Goal: Task Accomplishment & Management: Use online tool/utility

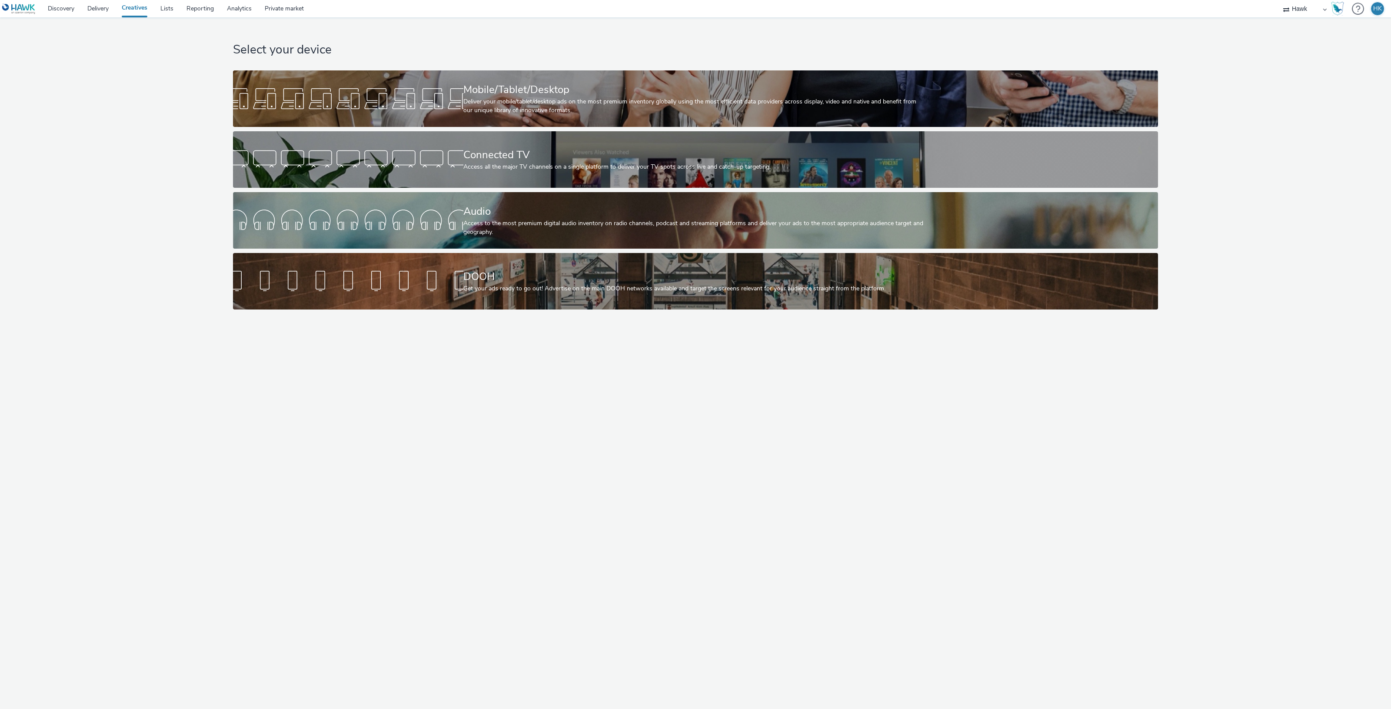
select select "11a7df10-284f-415c-b52a-427acf4c31ae"
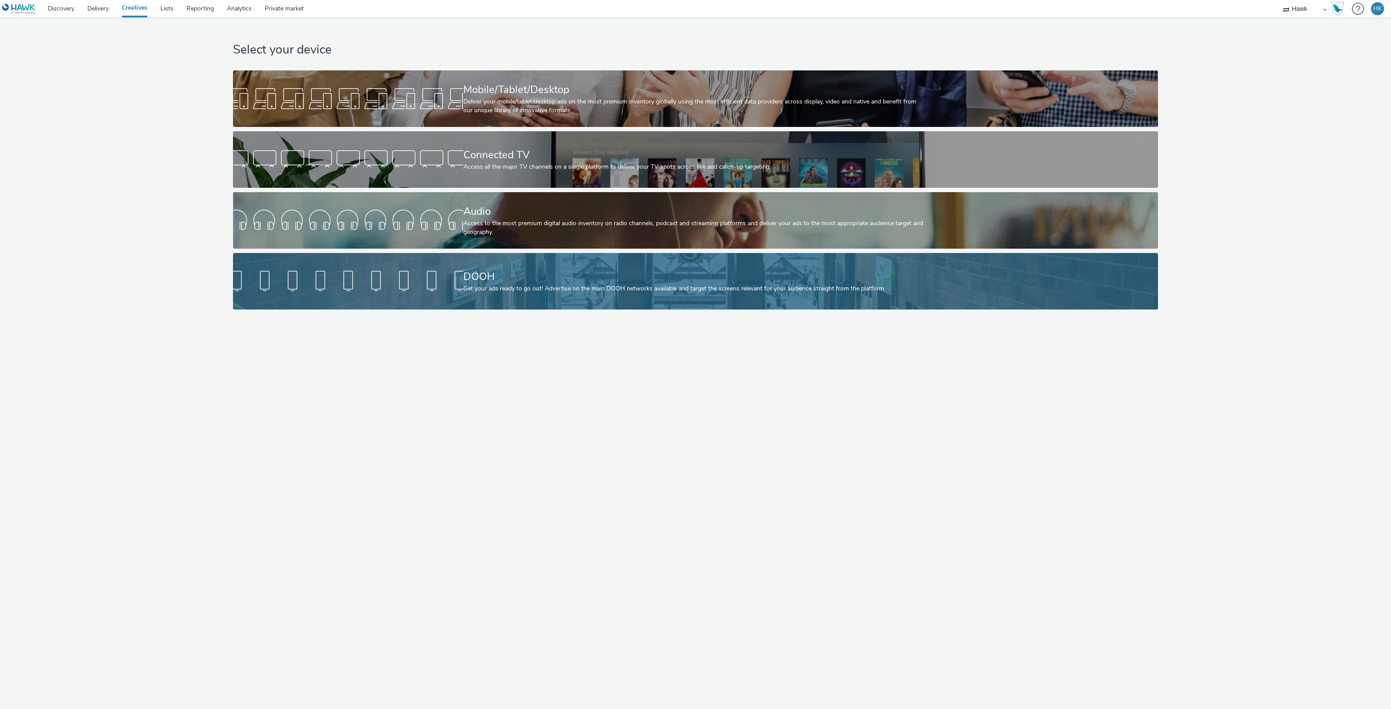
click at [441, 291] on div at bounding box center [348, 281] width 230 height 28
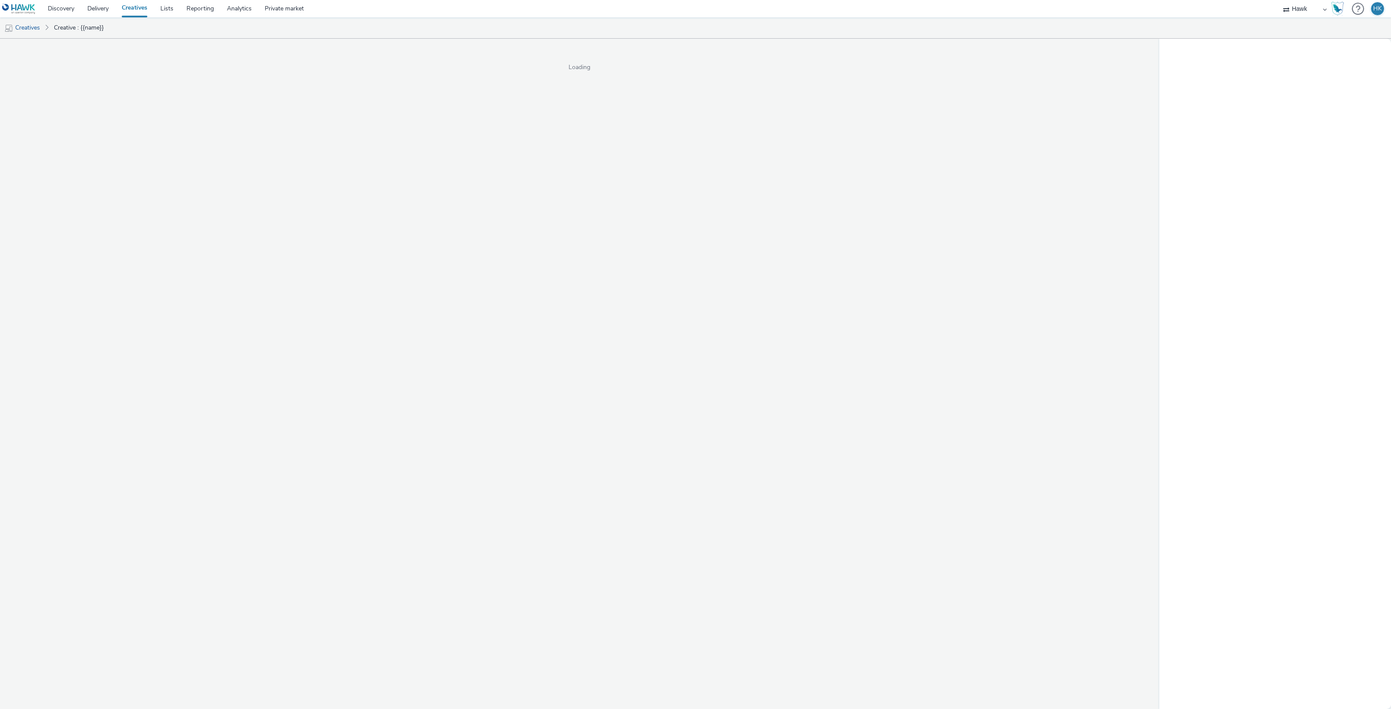
select select "11a7df10-284f-415c-b52a-427acf4c31ae"
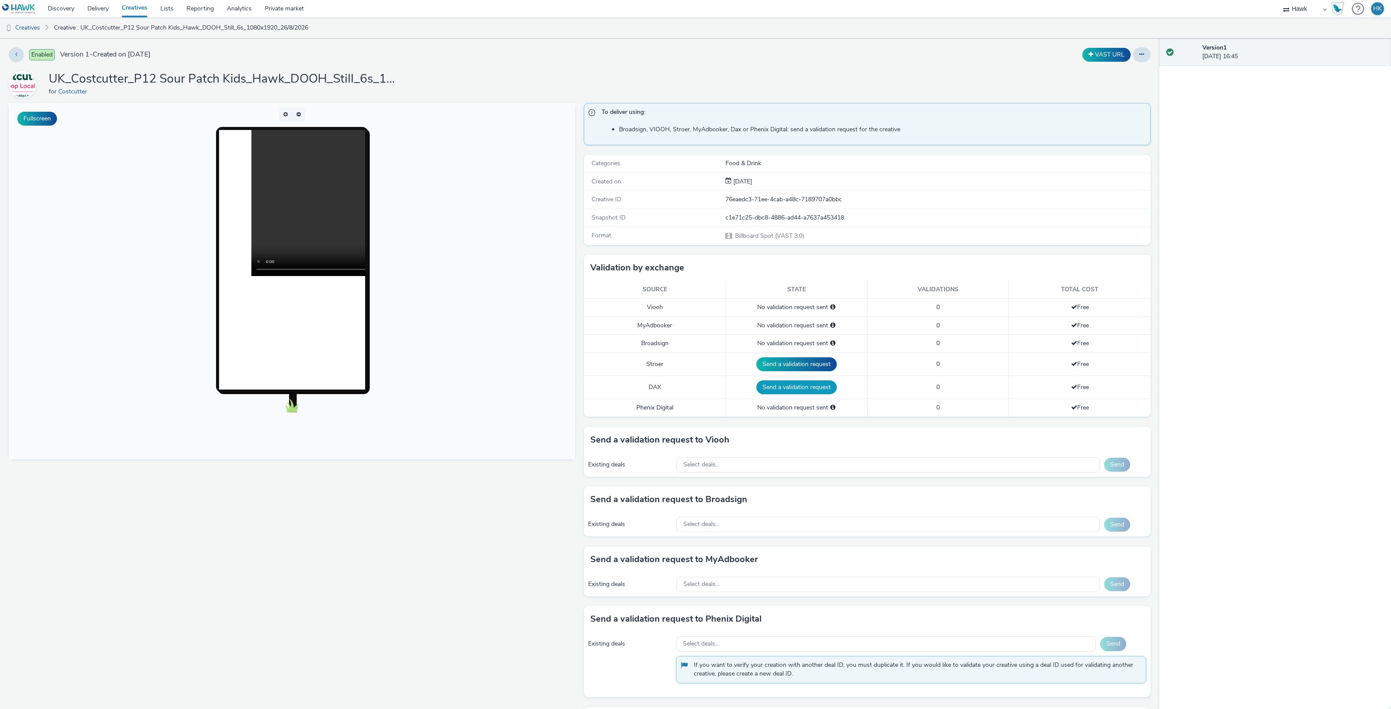
click at [774, 381] on button "Send a validation request" at bounding box center [797, 387] width 80 height 14
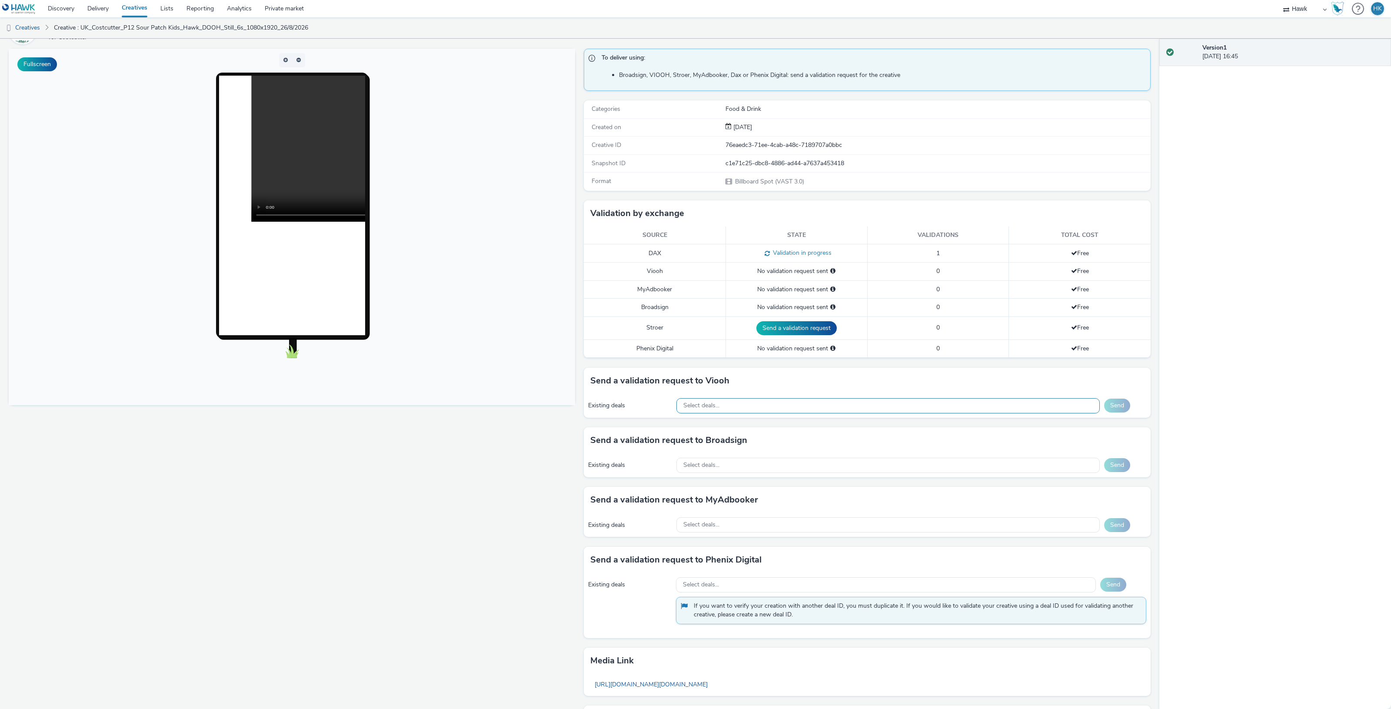
click at [723, 409] on div "Select deals..." at bounding box center [889, 405] width 424 height 15
paste input "AO_JCDecaux_D6s_2025"
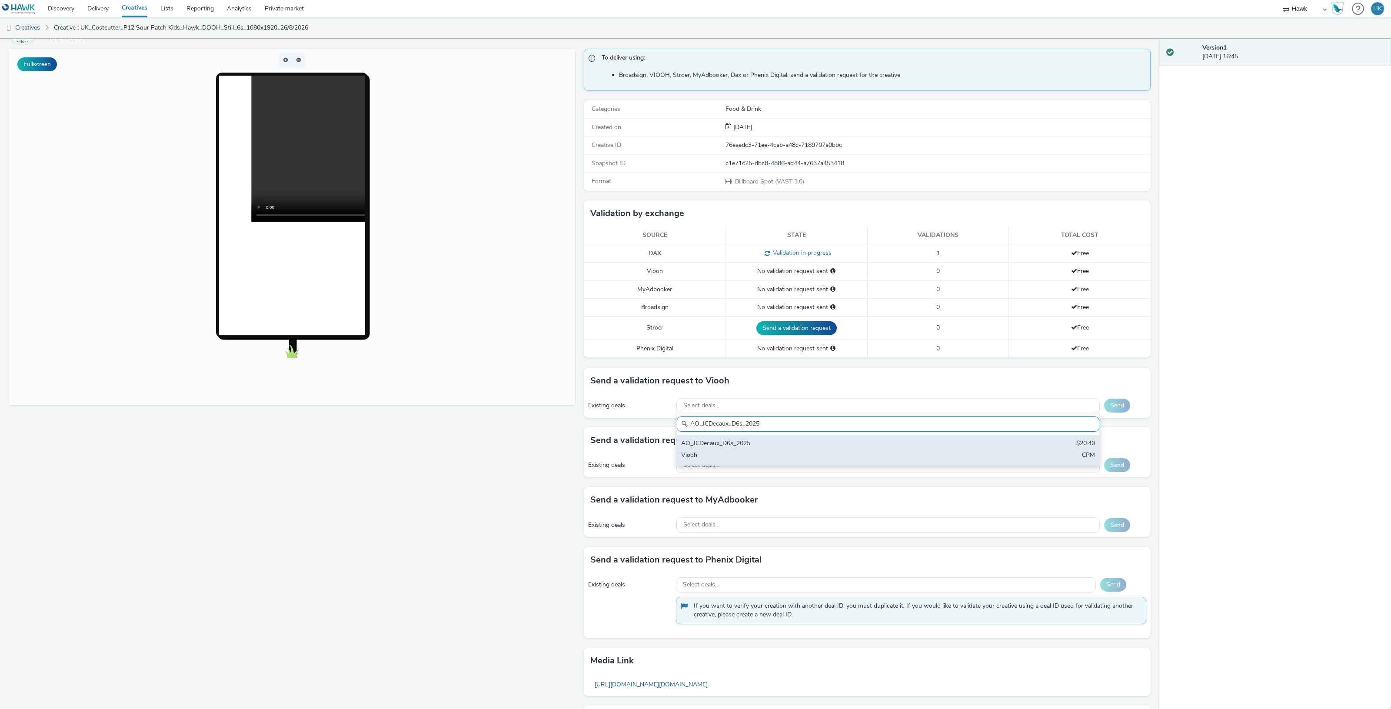
type input "AO_JCDecaux_D6s_2025"
click at [748, 449] on div "AO_JCDecaux_D6s_2025" at bounding box center [818, 444] width 274 height 10
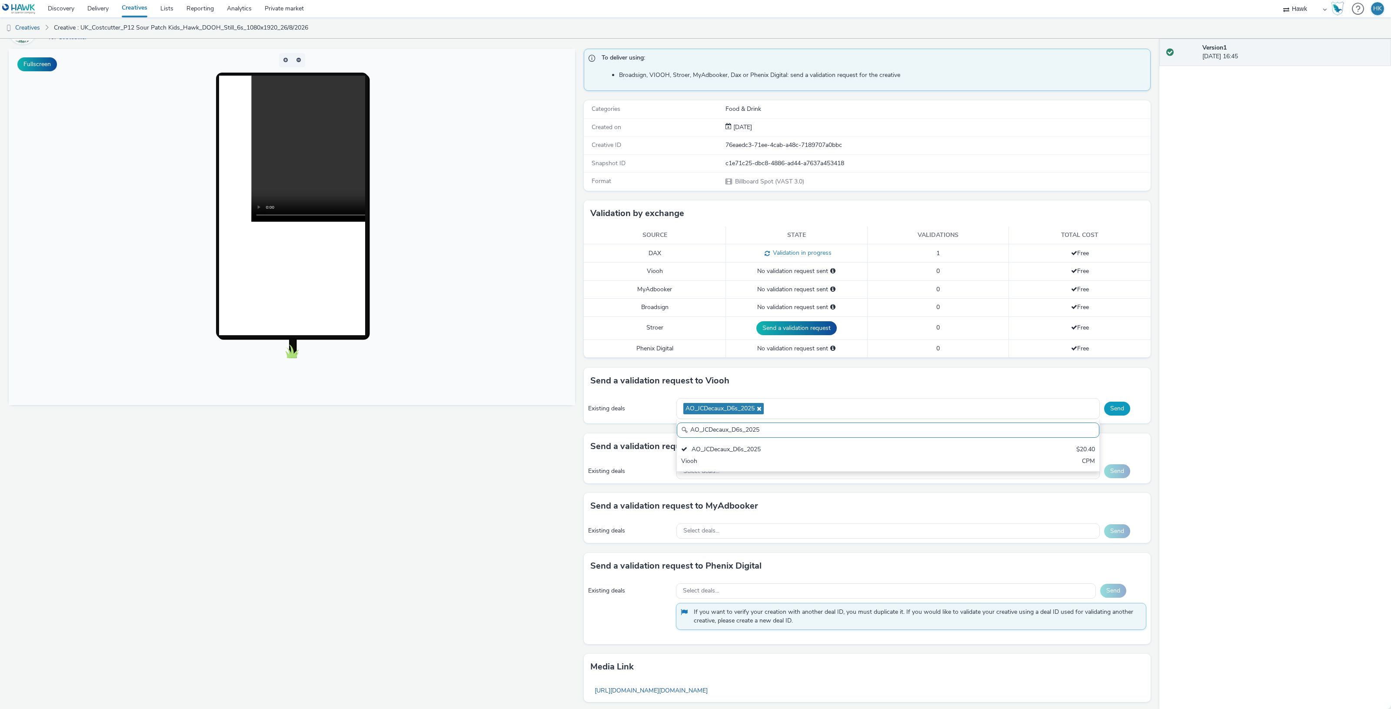
click at [1114, 408] on button "Send" at bounding box center [1117, 409] width 26 height 14
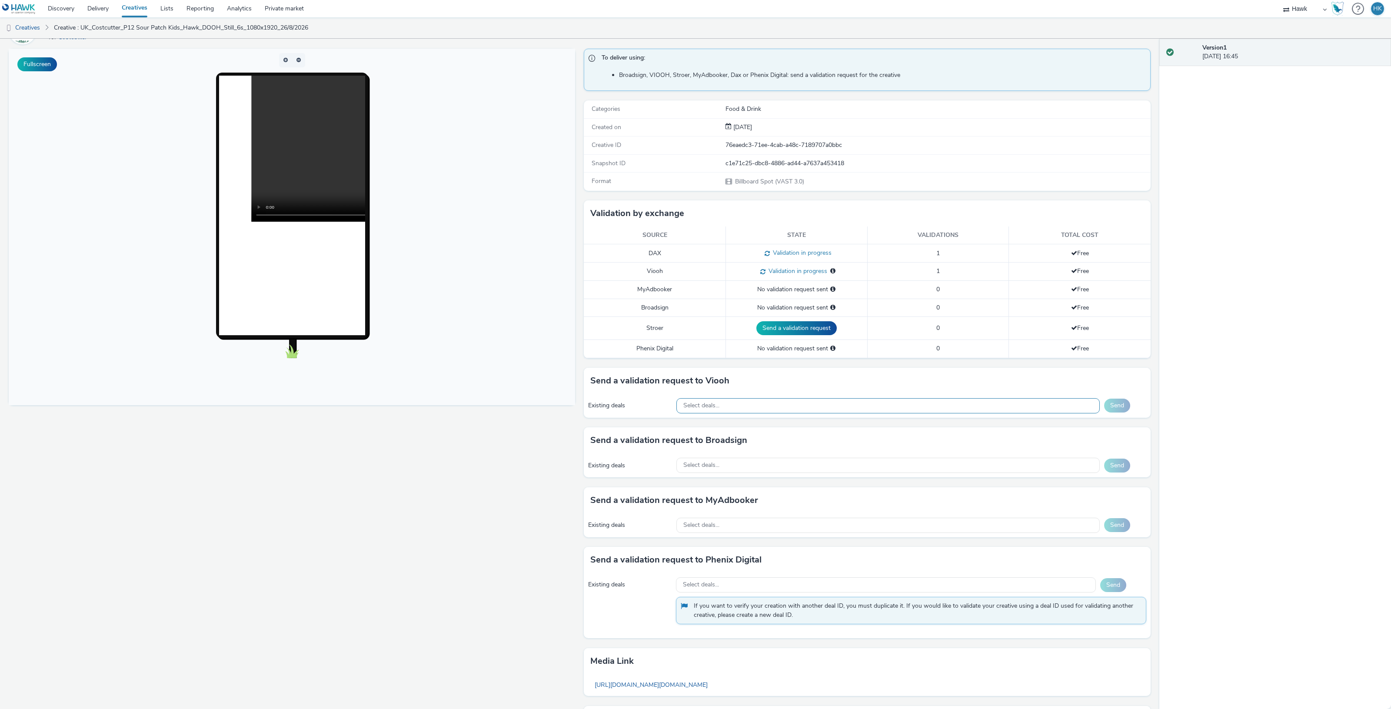
click at [710, 411] on div "Select deals..." at bounding box center [889, 405] width 424 height 15
paste input "AO_JCDecaux_RailMallD6s_2025"
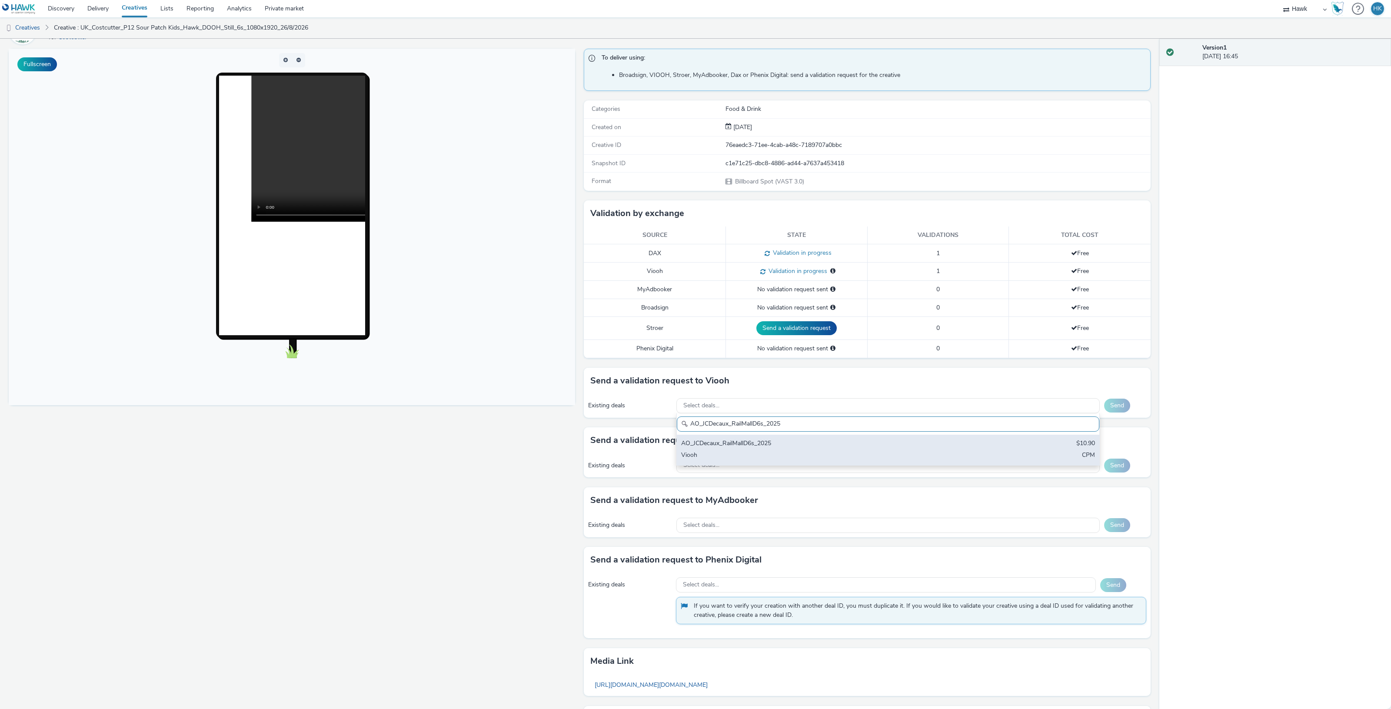
type input "AO_JCDecaux_RailMallD6s_2025"
drag, startPoint x: 757, startPoint y: 450, endPoint x: 891, endPoint y: 436, distance: 134.3
click at [757, 449] on div "AO_JCDecaux_RailMallD6s_2025" at bounding box center [818, 444] width 274 height 10
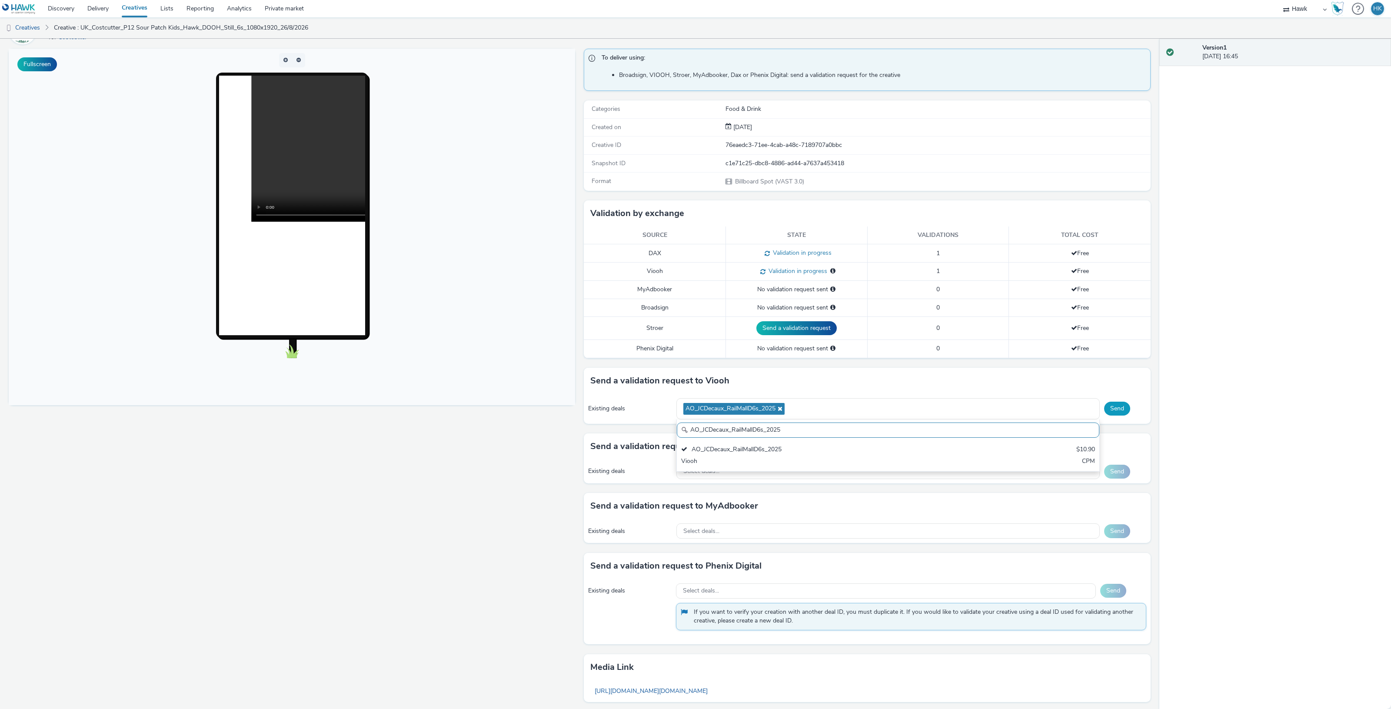
click at [1116, 407] on button "Send" at bounding box center [1117, 409] width 26 height 14
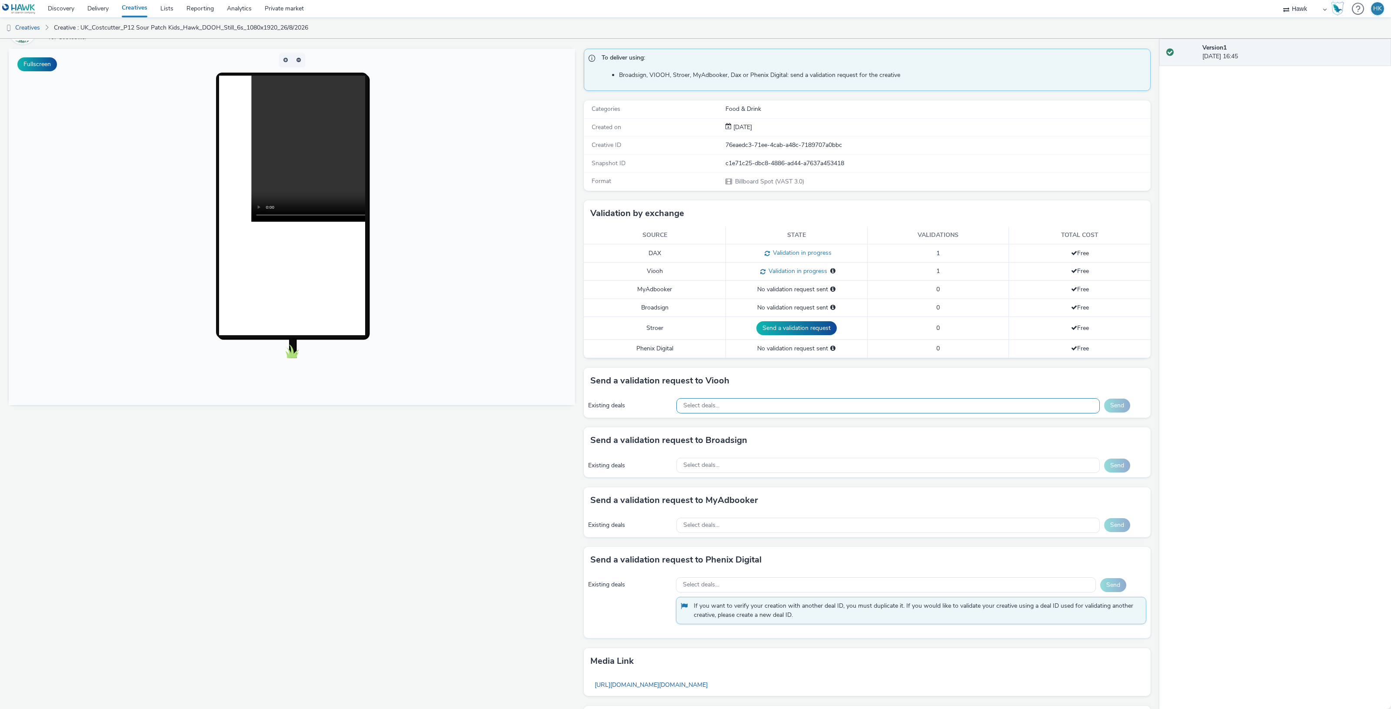
click at [701, 410] on span "Select deals..." at bounding box center [702, 405] width 36 height 7
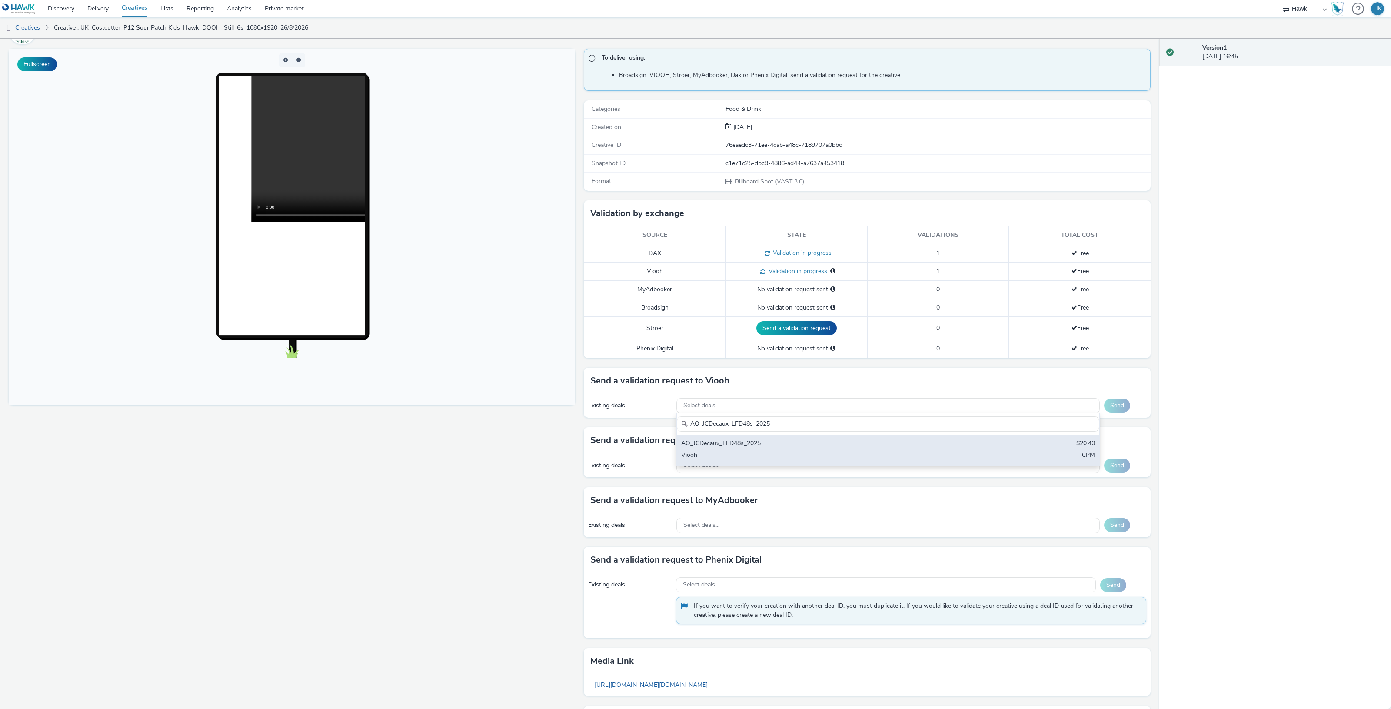
type input "AO_JCDecaux_LFD48s_2025"
click at [749, 445] on div "AO_JCDecaux_LFD48s_2025" at bounding box center [818, 444] width 274 height 10
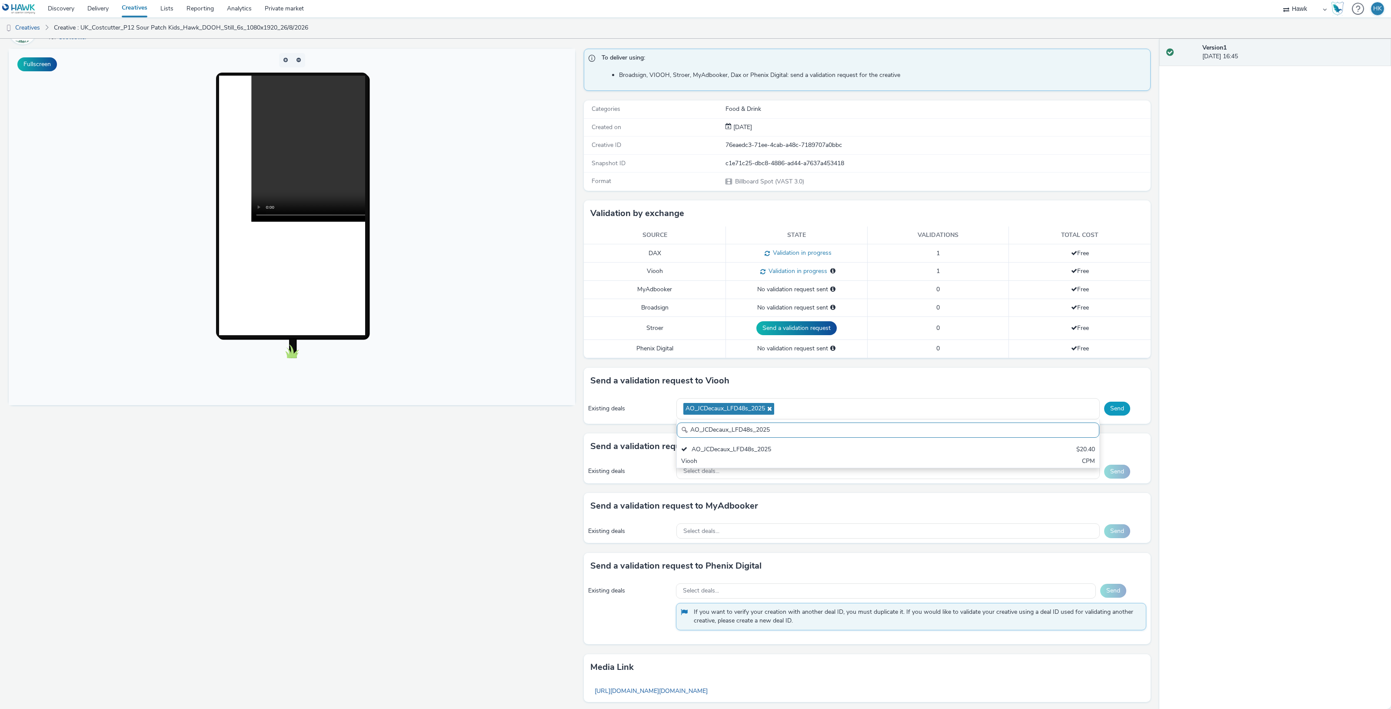
click at [1108, 406] on button "Send" at bounding box center [1117, 409] width 26 height 14
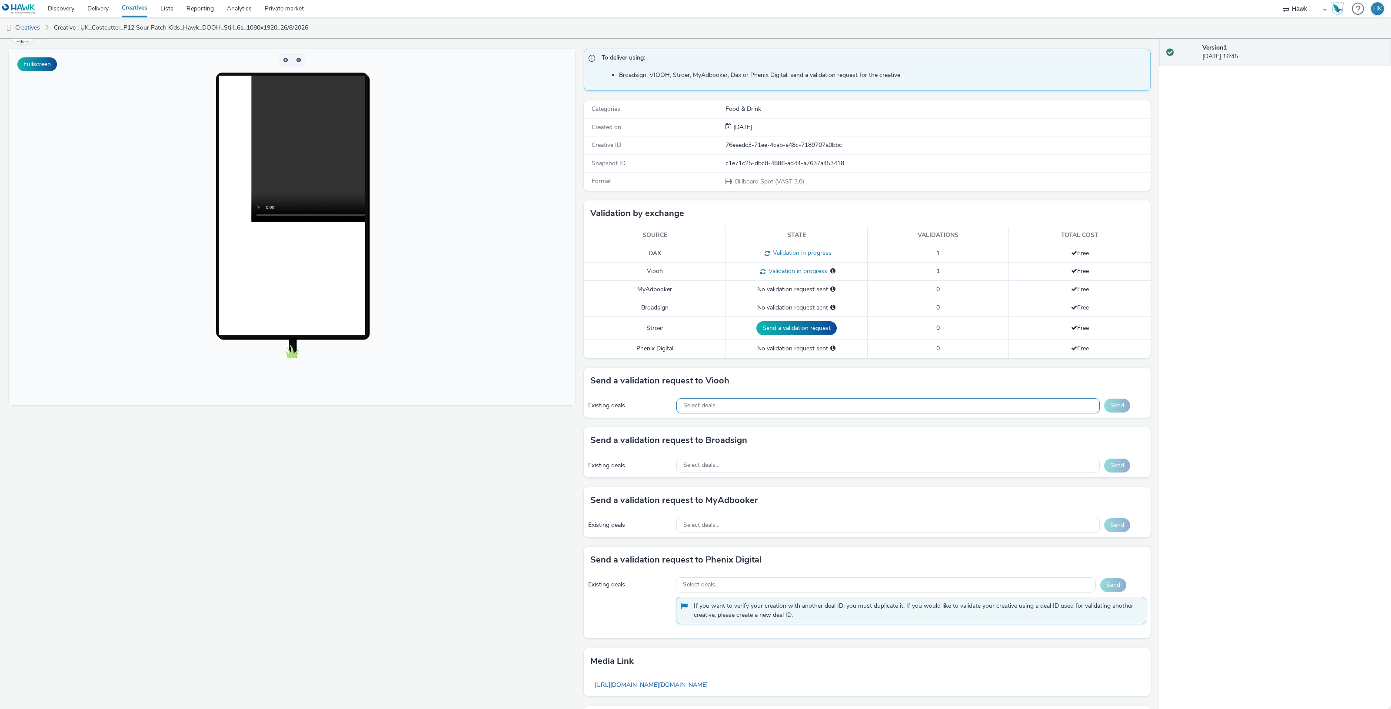
click at [709, 411] on div "Select deals..." at bounding box center [889, 405] width 424 height 15
paste input "AO_JCDecaux_MVZ_2025"
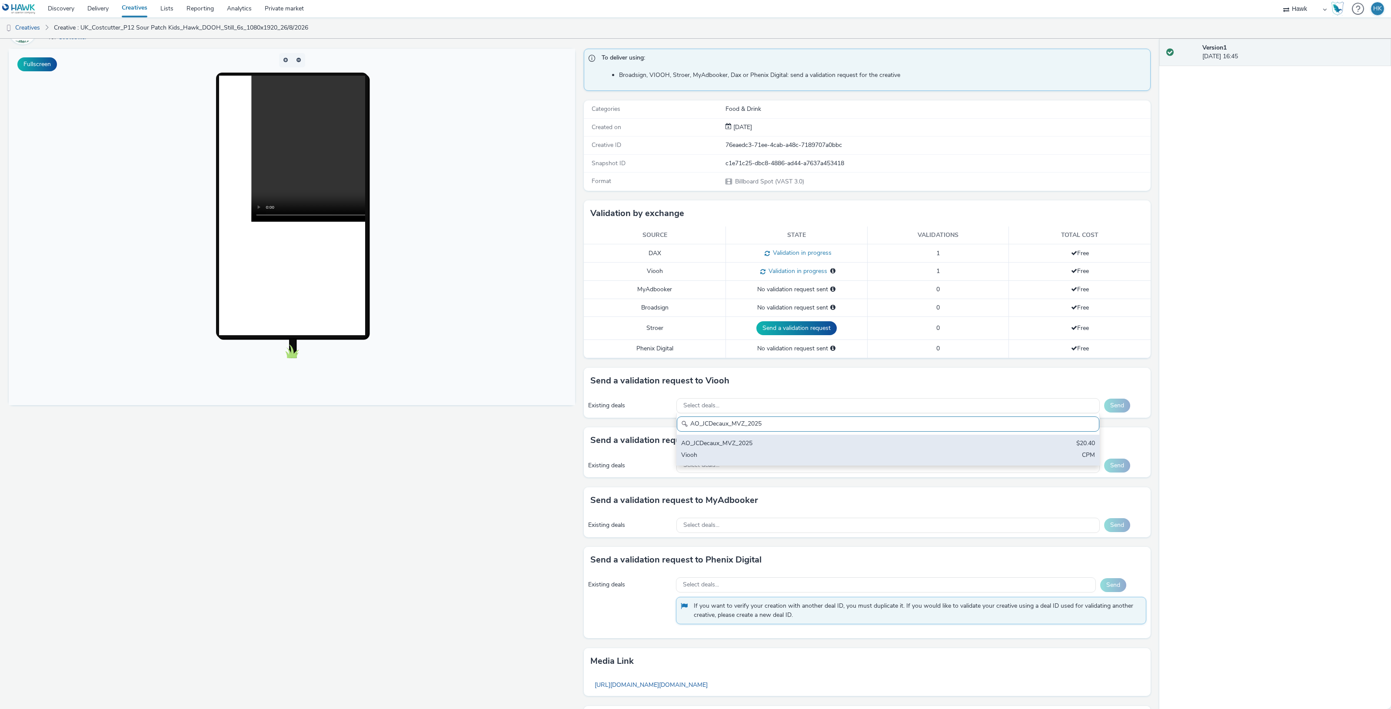
type input "AO_JCDecaux_MVZ_2025"
click at [761, 442] on div "AO_JCDecaux_MVZ_2025" at bounding box center [818, 444] width 274 height 10
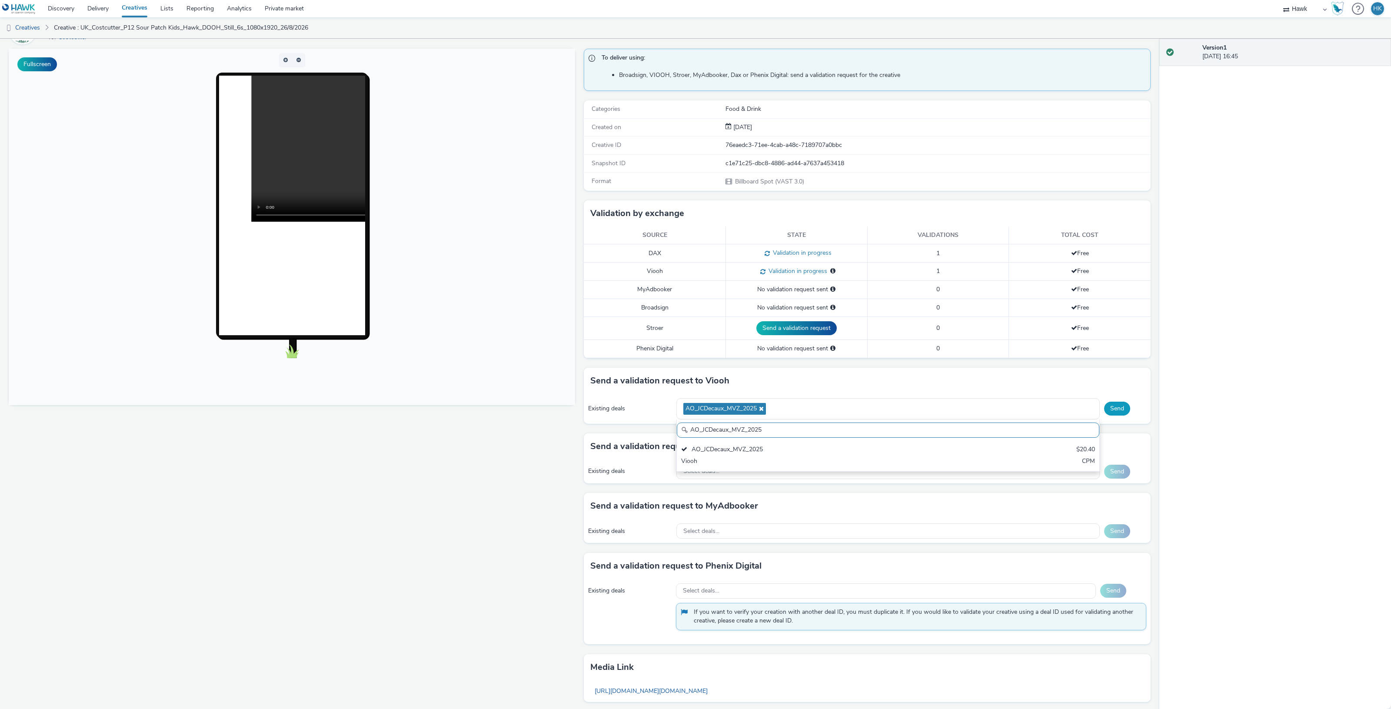
click at [1119, 410] on button "Send" at bounding box center [1117, 409] width 26 height 14
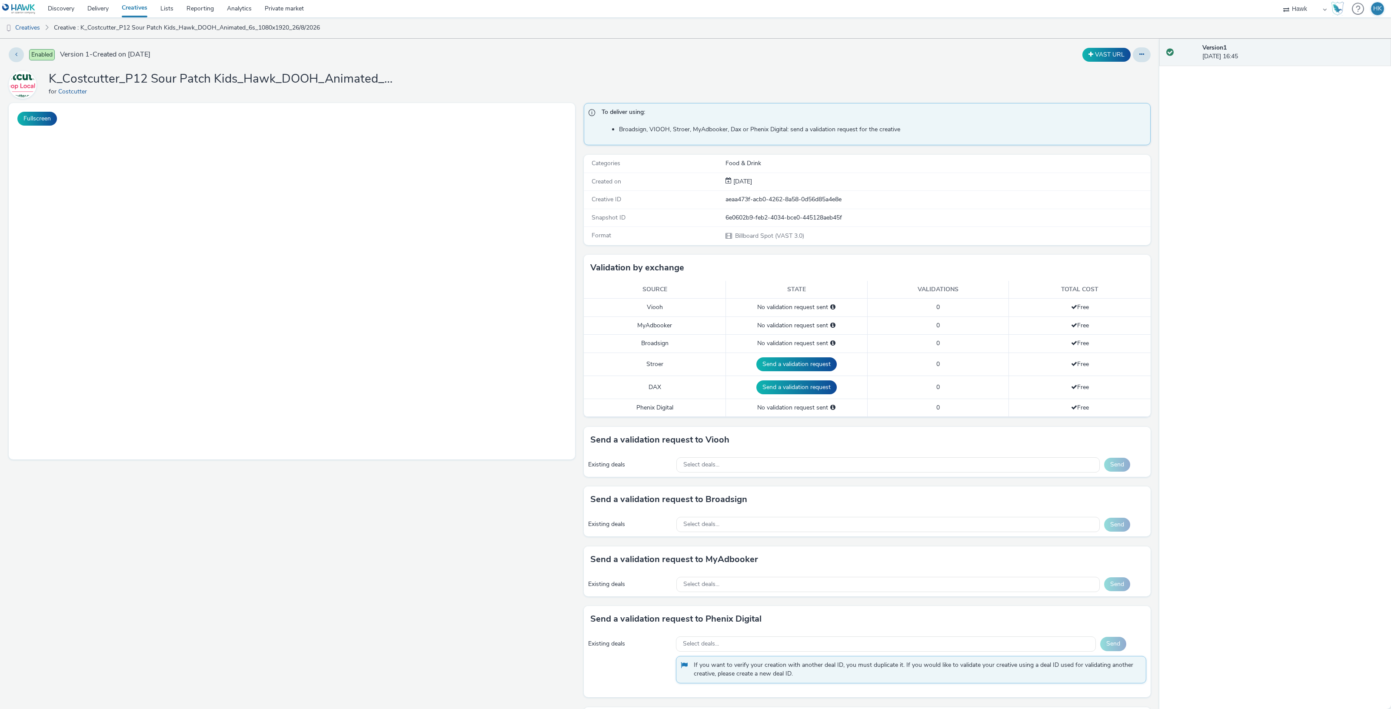
select select "11a7df10-284f-415c-b52a-427acf4c31ae"
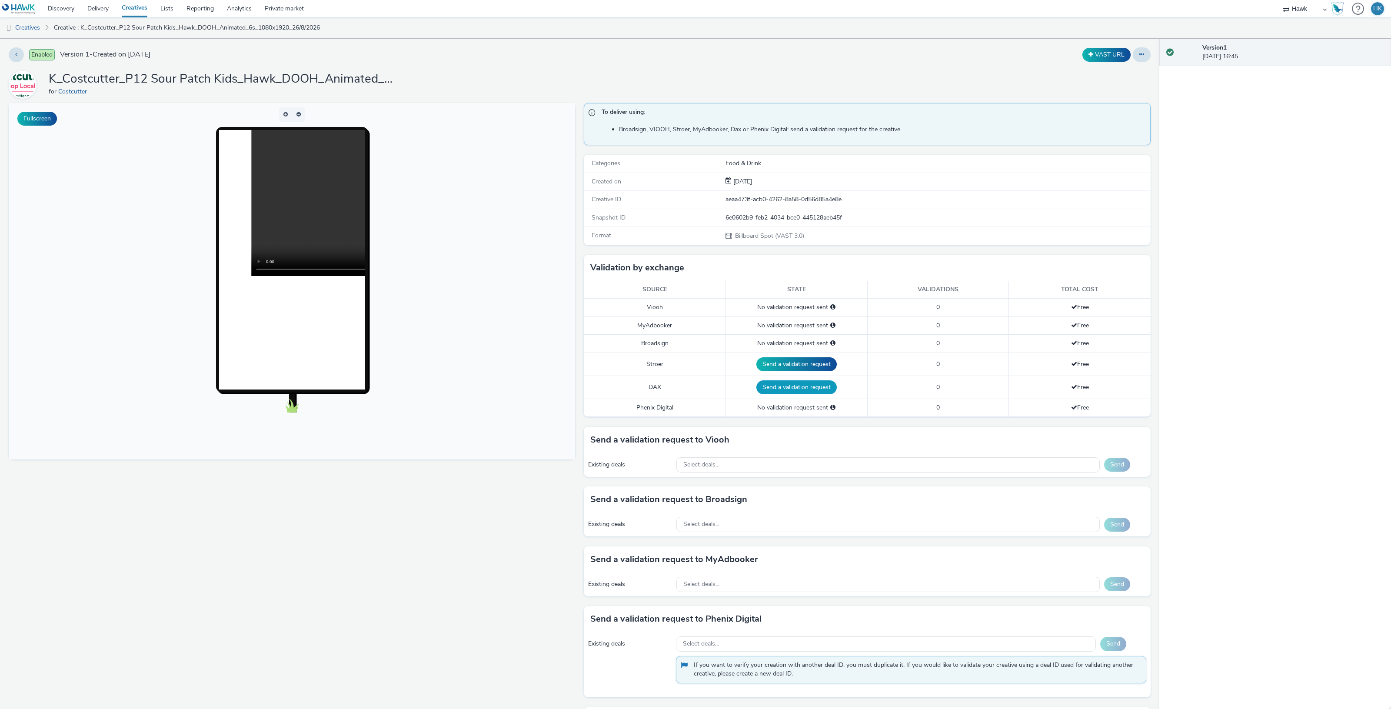
click at [791, 394] on button "Send a validation request" at bounding box center [797, 387] width 80 height 14
click at [701, 461] on span "Select deals..." at bounding box center [702, 460] width 36 height 7
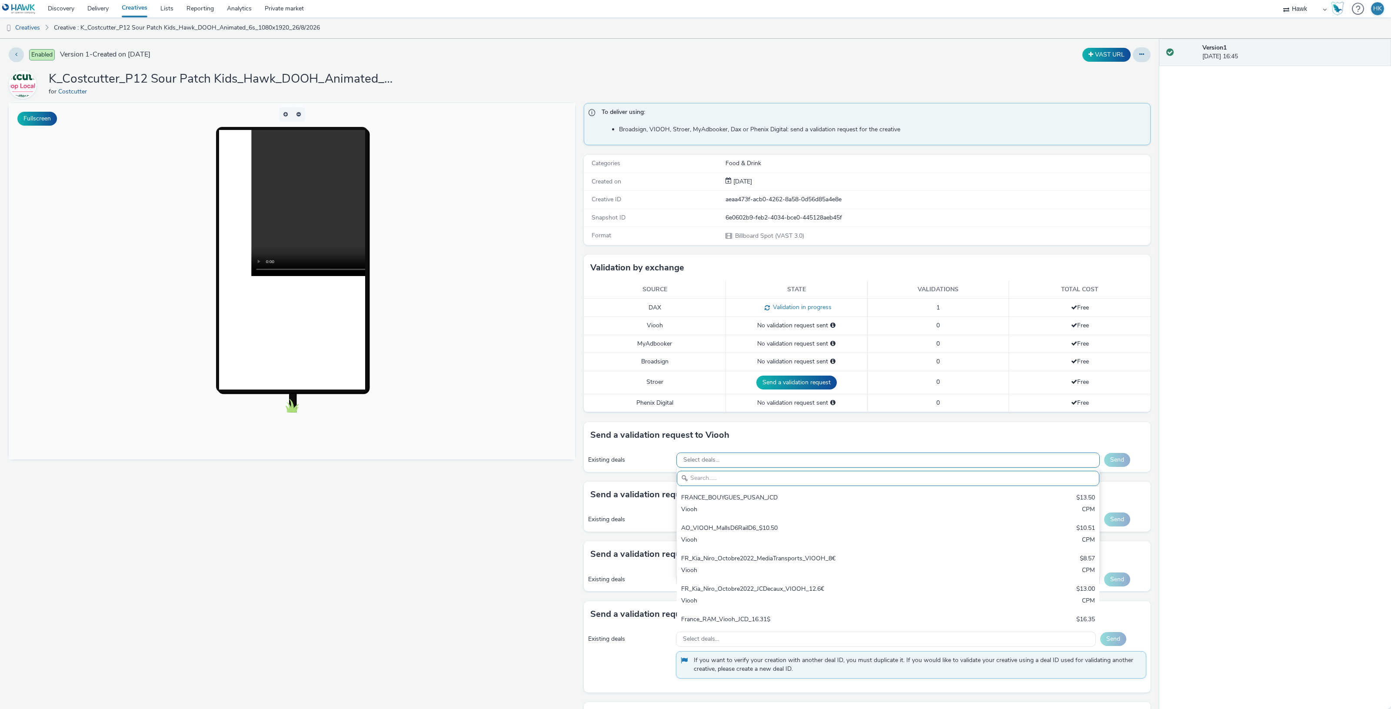
paste input "AO_JCDecaux_D6s_2025"
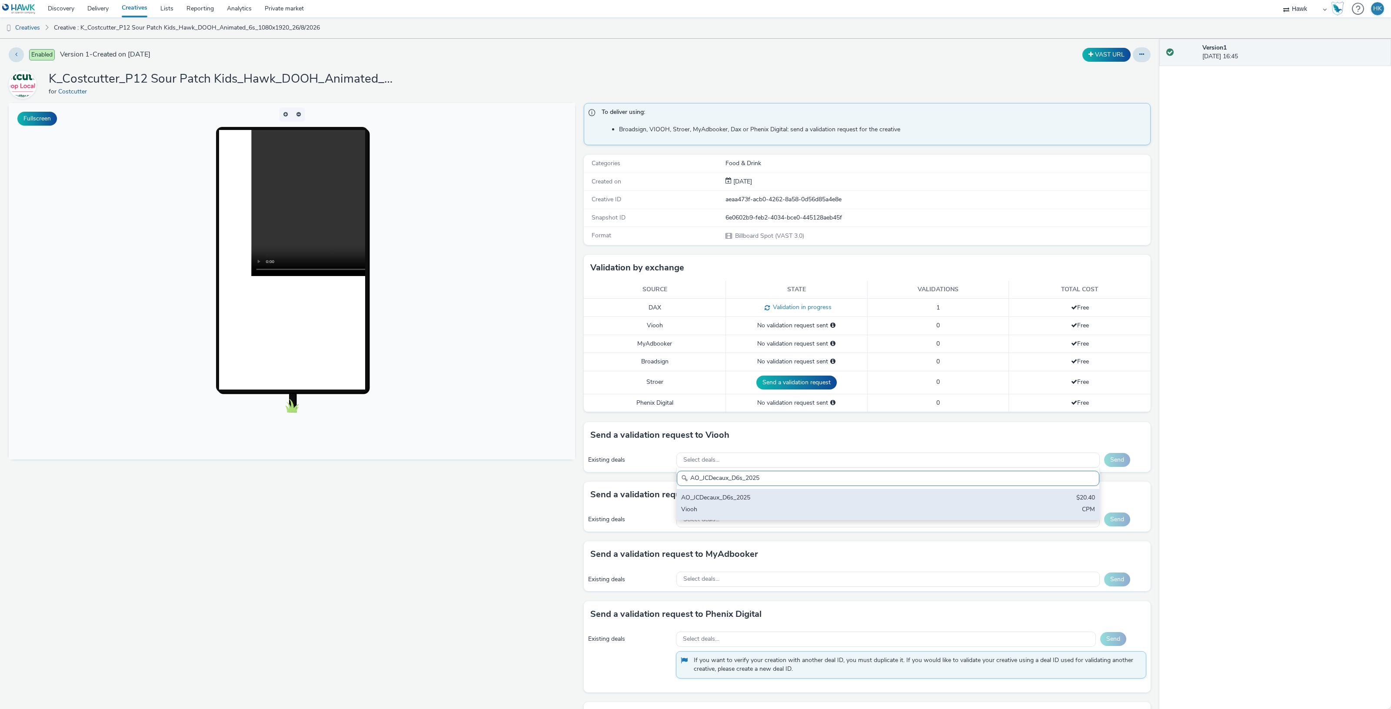
type input "AO_JCDecaux_D6s_2025"
click at [719, 496] on div "AO_JCDecaux_D6s_2025" at bounding box center [818, 499] width 274 height 10
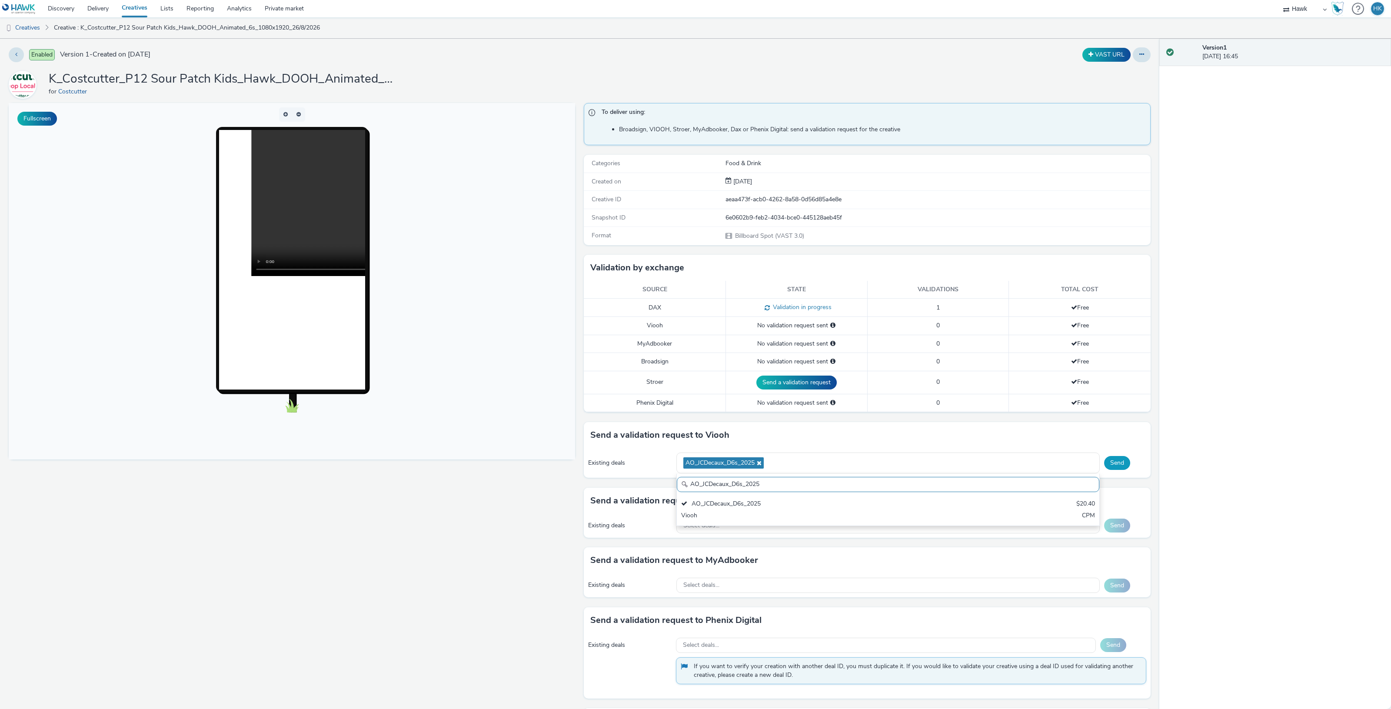
click at [1104, 462] on button "Send" at bounding box center [1117, 463] width 26 height 14
click at [774, 462] on div "Select deals..." at bounding box center [889, 460] width 424 height 15
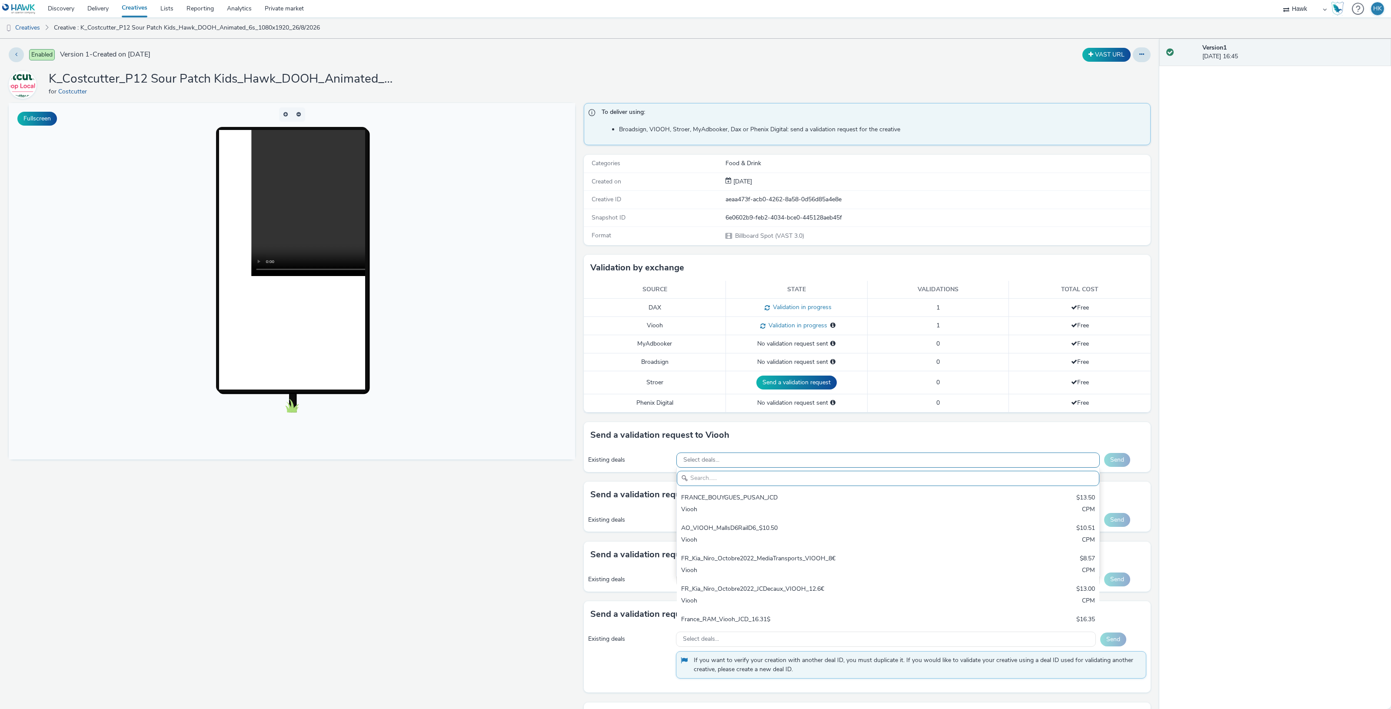
paste input "AO_JCDecaux_RailMallD6s_2025"
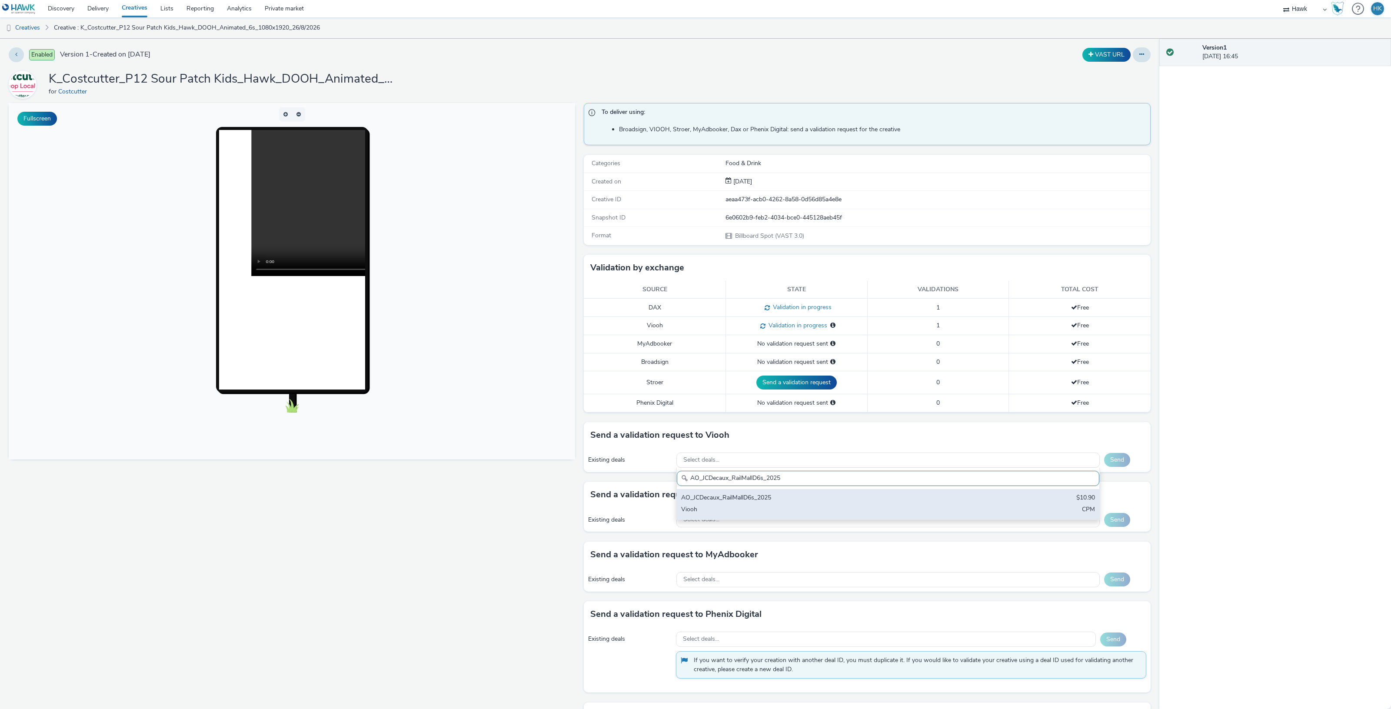
type input "AO_JCDecaux_RailMallD6s_2025"
click at [787, 507] on div "Viooh" at bounding box center [818, 510] width 274 height 10
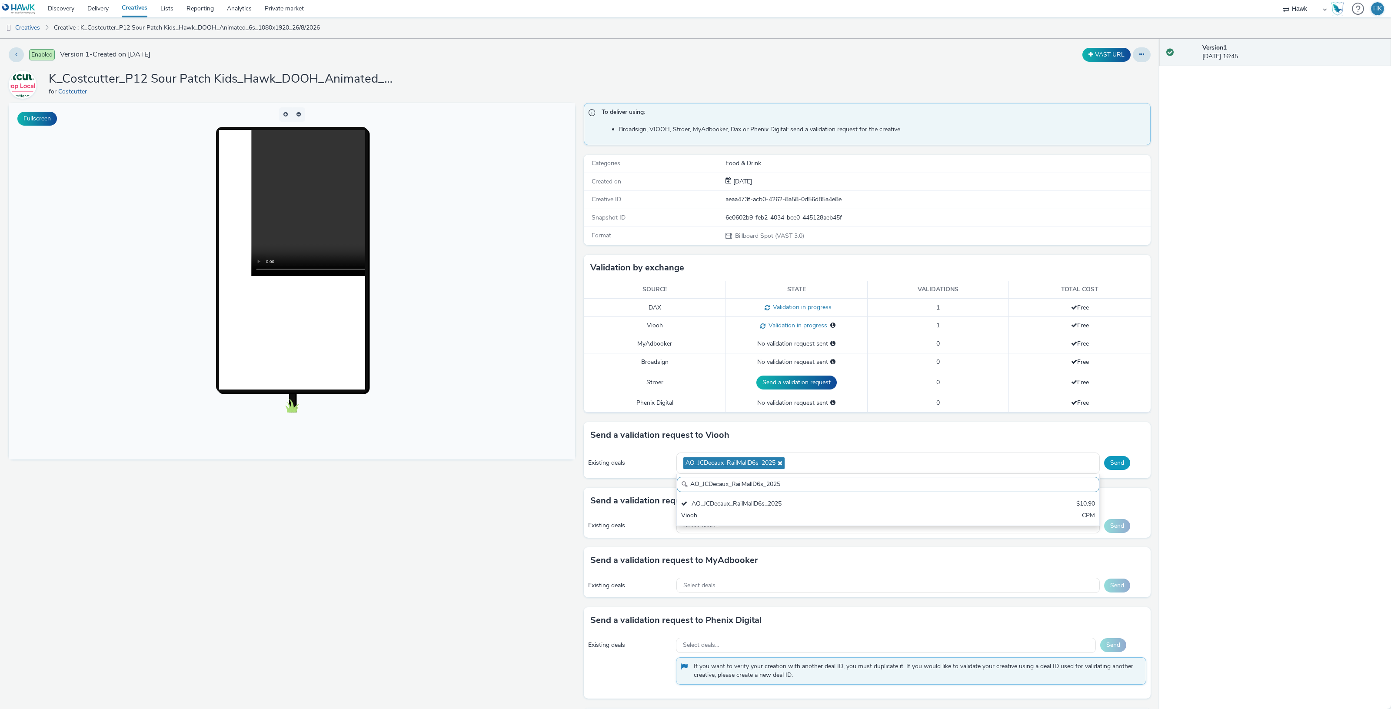
click at [1104, 466] on button "Send" at bounding box center [1117, 463] width 26 height 14
click at [742, 454] on div "Select deals..." at bounding box center [889, 460] width 424 height 15
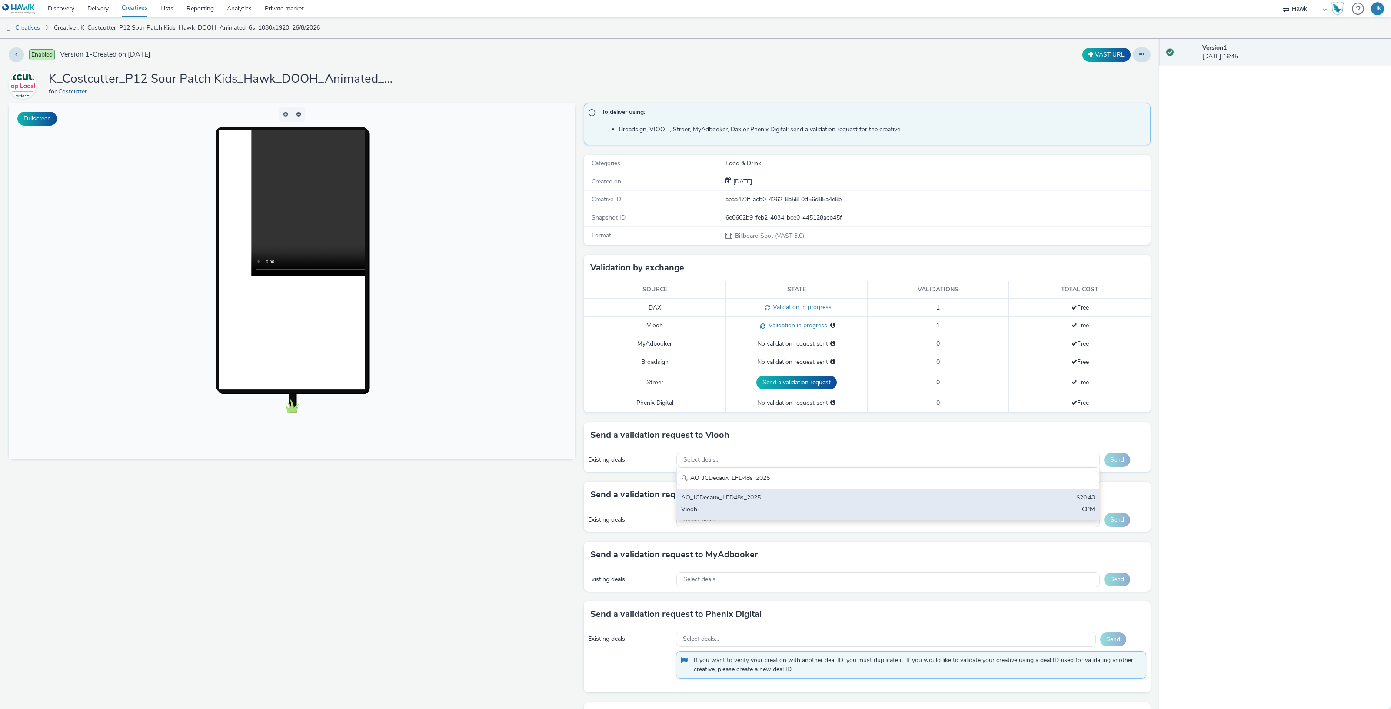
type input "AO_JCDecaux_LFD48s_2025"
click at [759, 490] on div "AO_JCDecaux_LFD48s_2025 $20.40 Viooh CPM" at bounding box center [888, 504] width 423 height 30
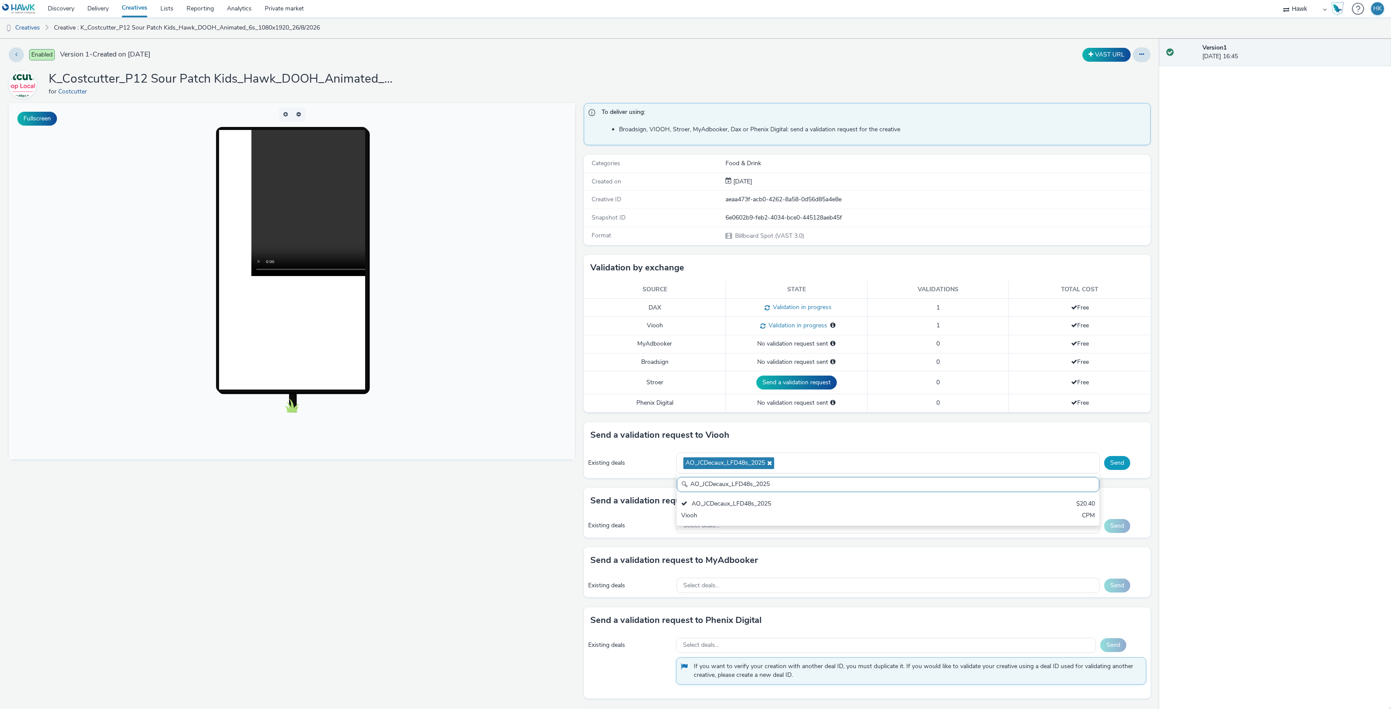
click at [1112, 460] on button "Send" at bounding box center [1117, 463] width 26 height 14
click at [734, 453] on div "Existing deals Select deals... Send" at bounding box center [867, 460] width 567 height 24
click at [735, 457] on div "Select deals..." at bounding box center [889, 460] width 424 height 15
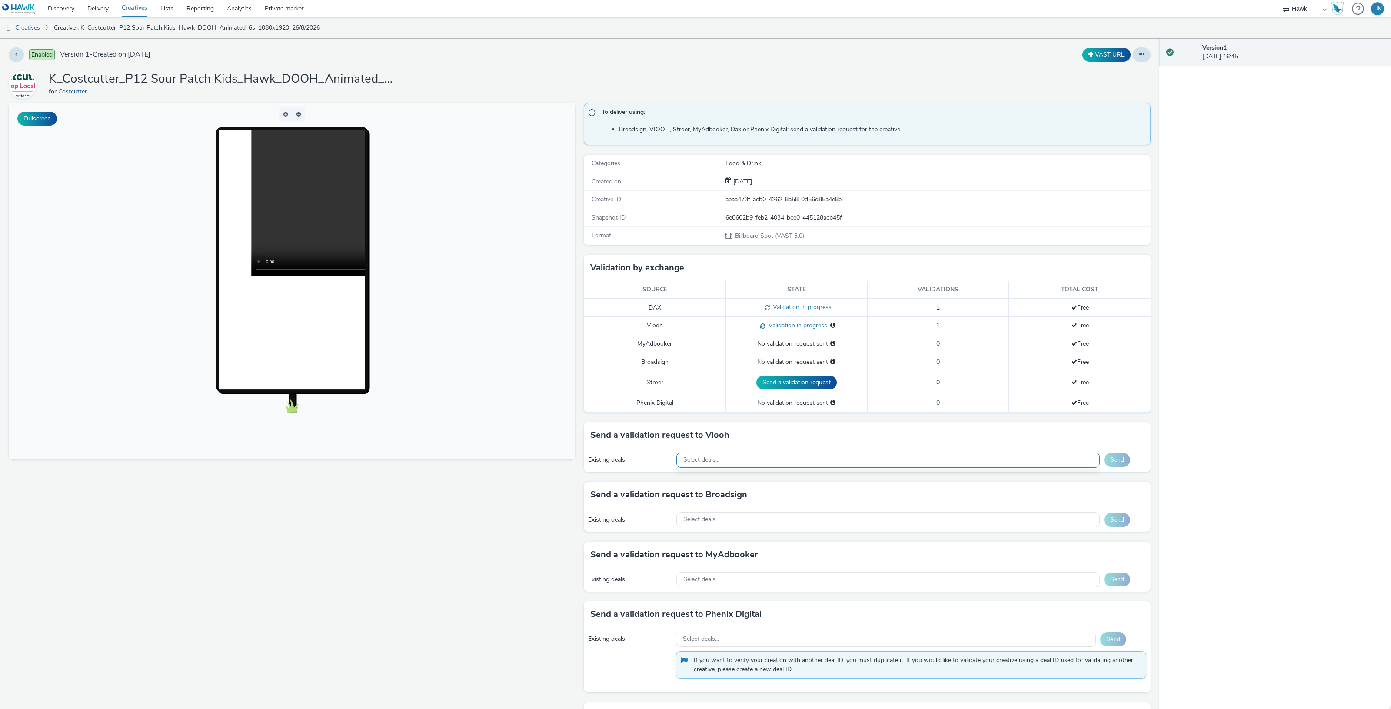
scroll to position [3, 0]
paste input "AO_JCDecaux_MVZ_2025"
drag, startPoint x: 735, startPoint y: 457, endPoint x: 736, endPoint y: 494, distance: 37.4
click at [736, 468] on div "Select deals... AO_JCDecaux_MVZ_2025 AO_JCDecaux_MVZ_2025 $20.40 Viooh CPM" at bounding box center [889, 460] width 424 height 15
type input "AO_JCDecaux_MVZ_2025"
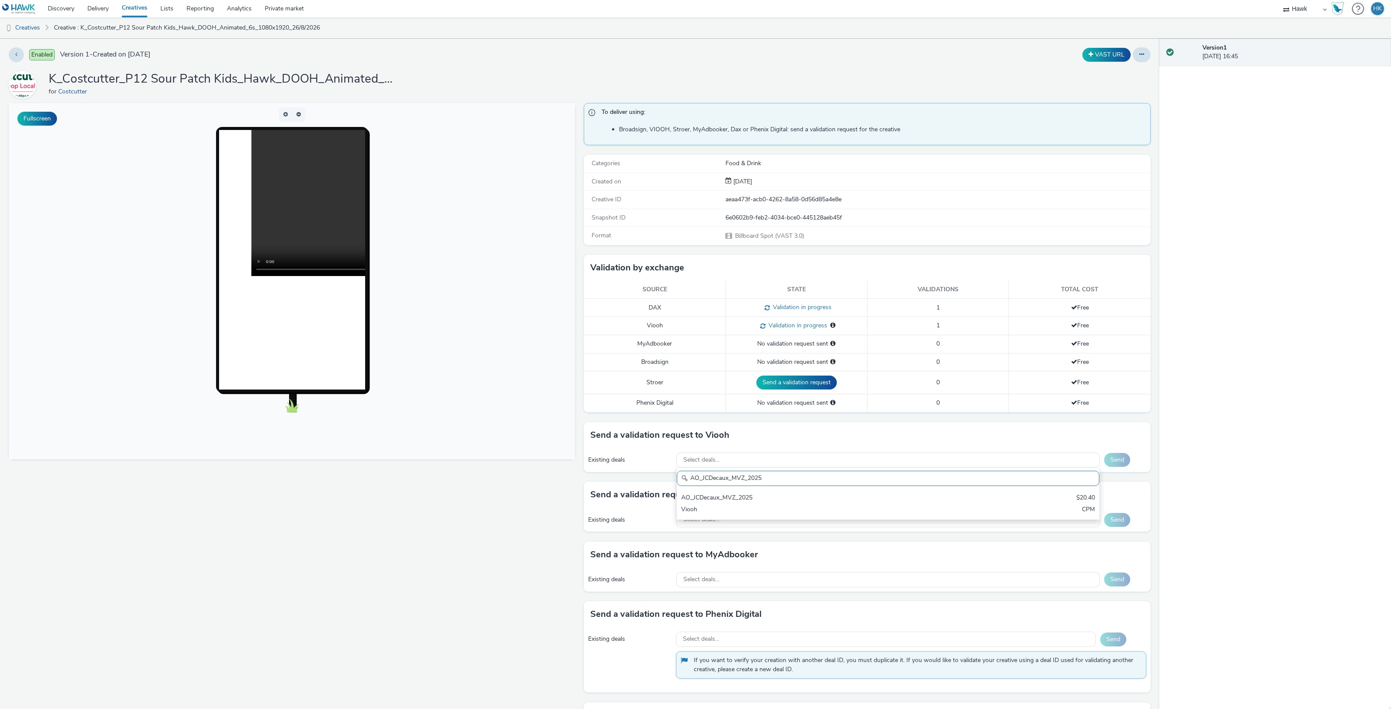
click at [736, 496] on div "AO_JCDecaux_MVZ_2025" at bounding box center [818, 499] width 274 height 10
click at [1104, 466] on button "Send" at bounding box center [1117, 463] width 26 height 14
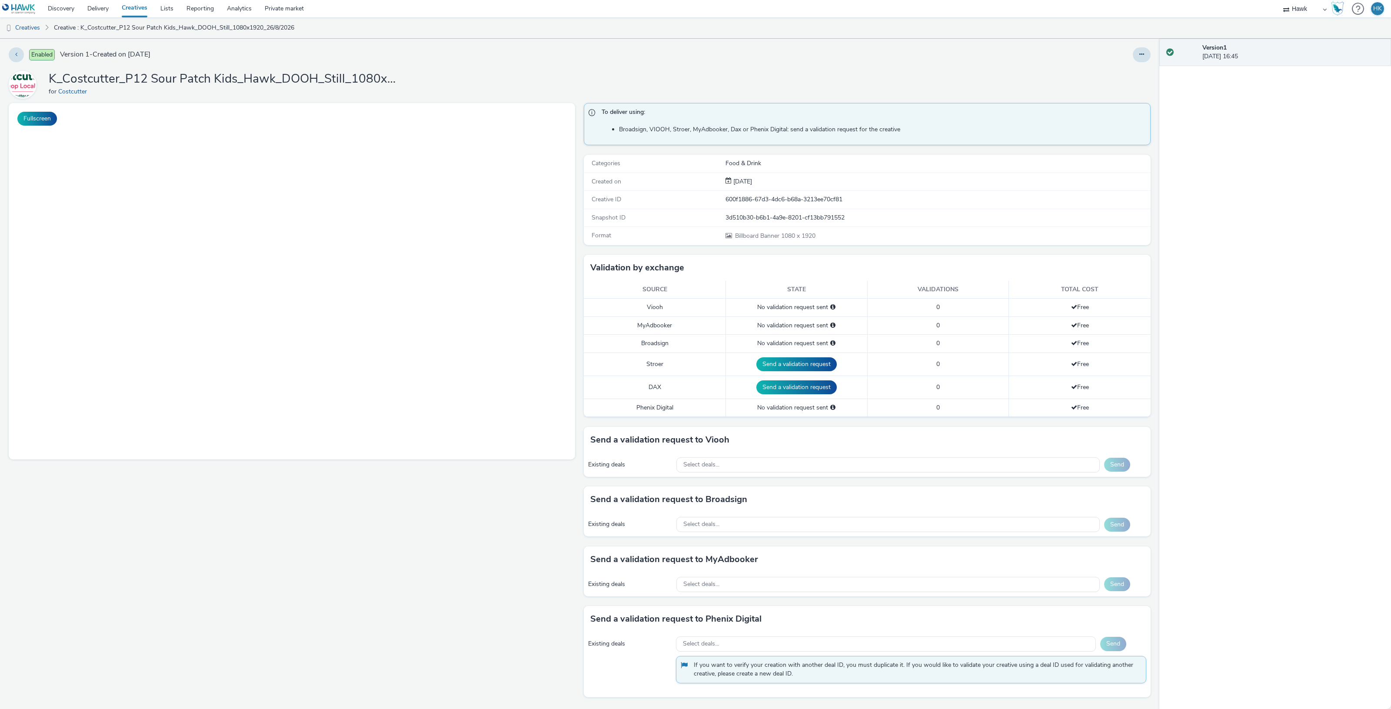
select select "11a7df10-284f-415c-b52a-427acf4c31ae"
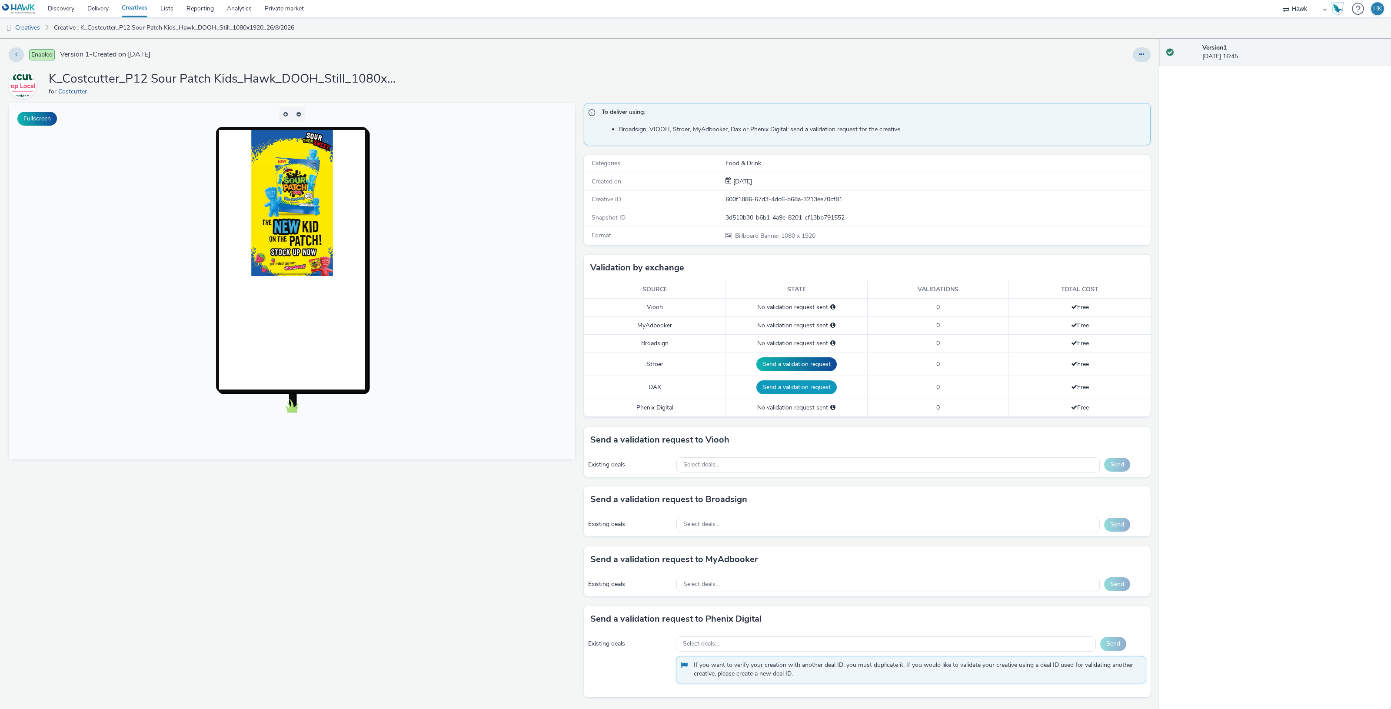
click at [783, 388] on button "Send a validation request" at bounding box center [797, 387] width 80 height 14
click at [721, 520] on div "Select deals..." at bounding box center [889, 519] width 424 height 15
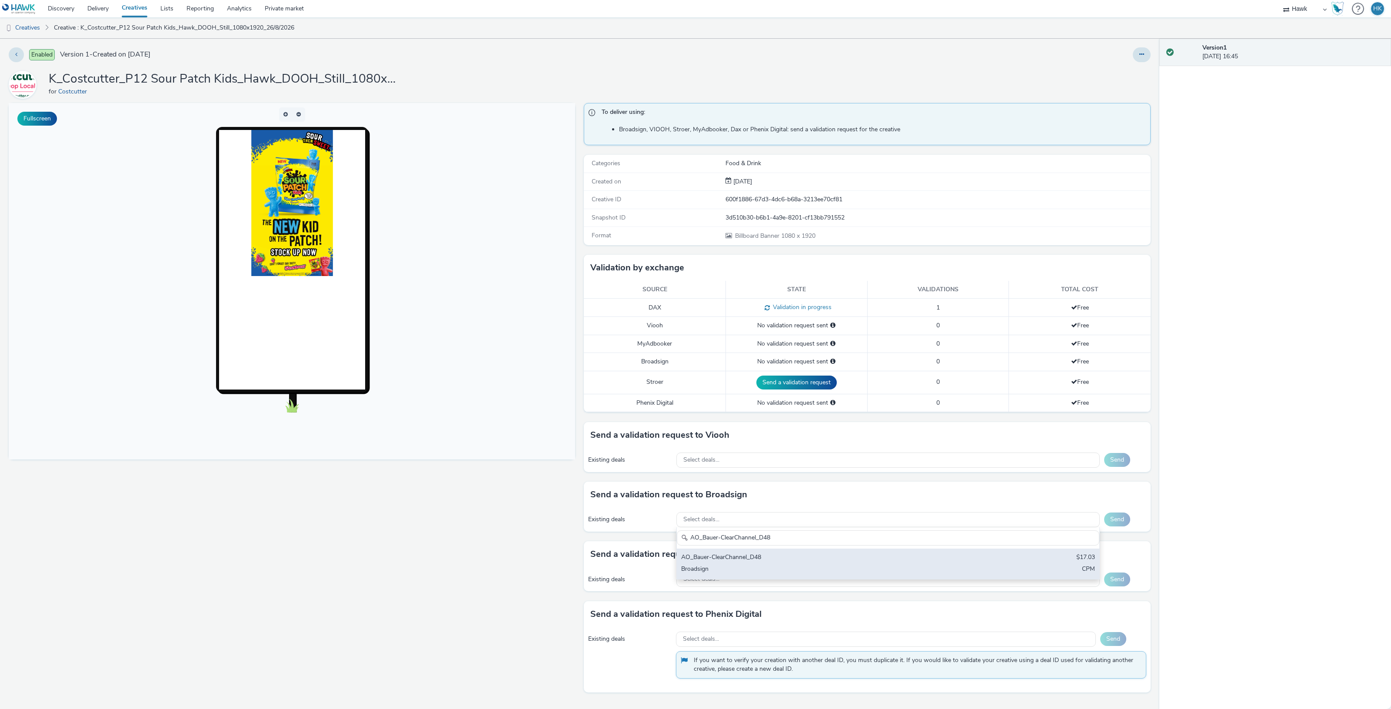
type input "AO_Bauer-ClearChannel_D48"
drag, startPoint x: 774, startPoint y: 559, endPoint x: 1064, endPoint y: 540, distance: 290.7
click at [774, 559] on div "AO_Bauer-ClearChannel_D48" at bounding box center [818, 558] width 274 height 10
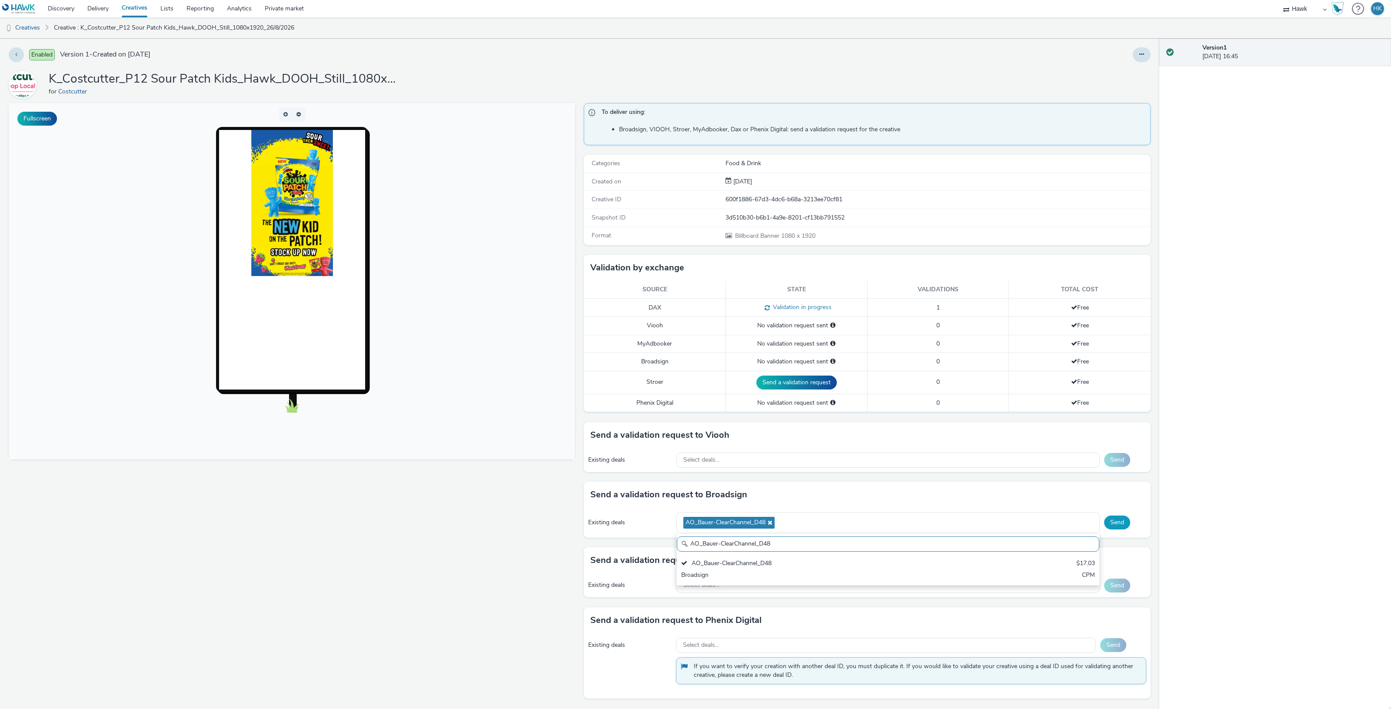
click at [1110, 520] on button "Send" at bounding box center [1117, 523] width 26 height 14
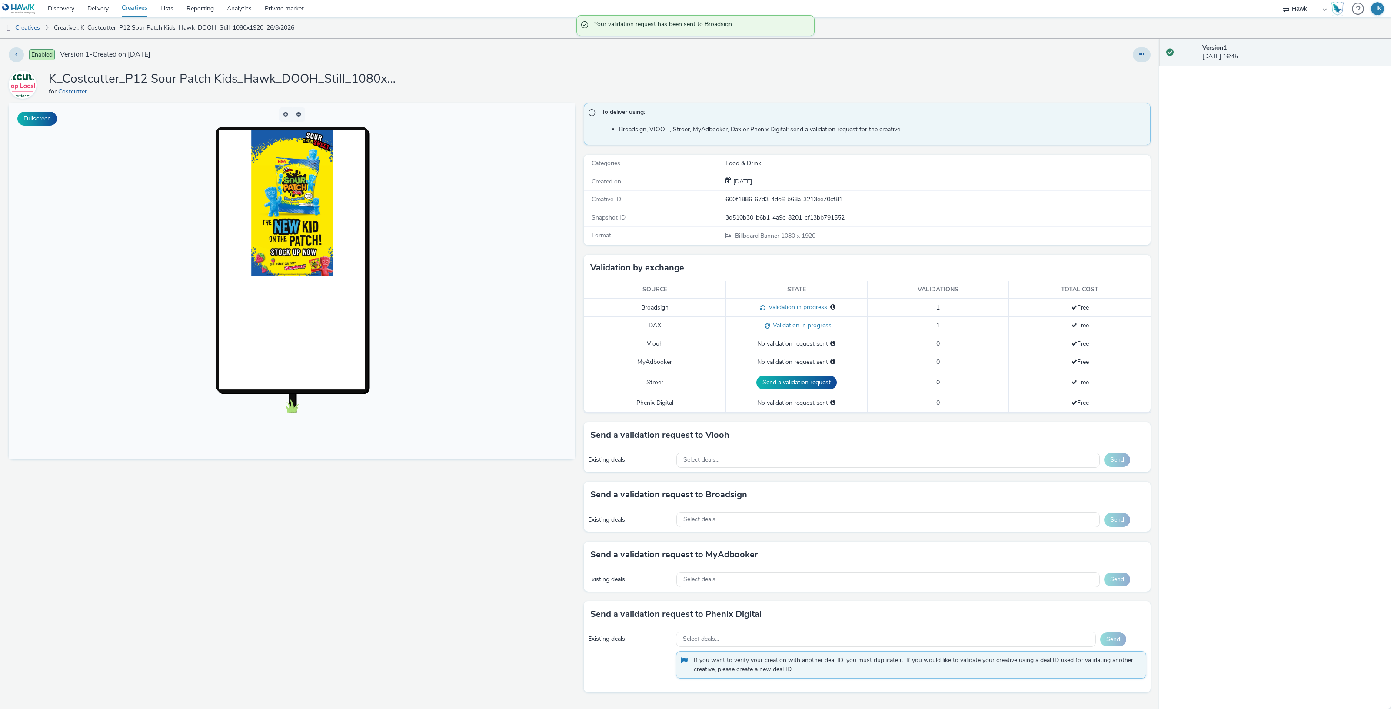
click at [734, 512] on div "Existing deals Select deals... Send" at bounding box center [867, 520] width 567 height 24
click at [734, 519] on div "Select deals..." at bounding box center [889, 519] width 424 height 15
type input "AO_JCDecaux_D6s_2025"
click at [724, 464] on div "Select deals..." at bounding box center [889, 460] width 424 height 15
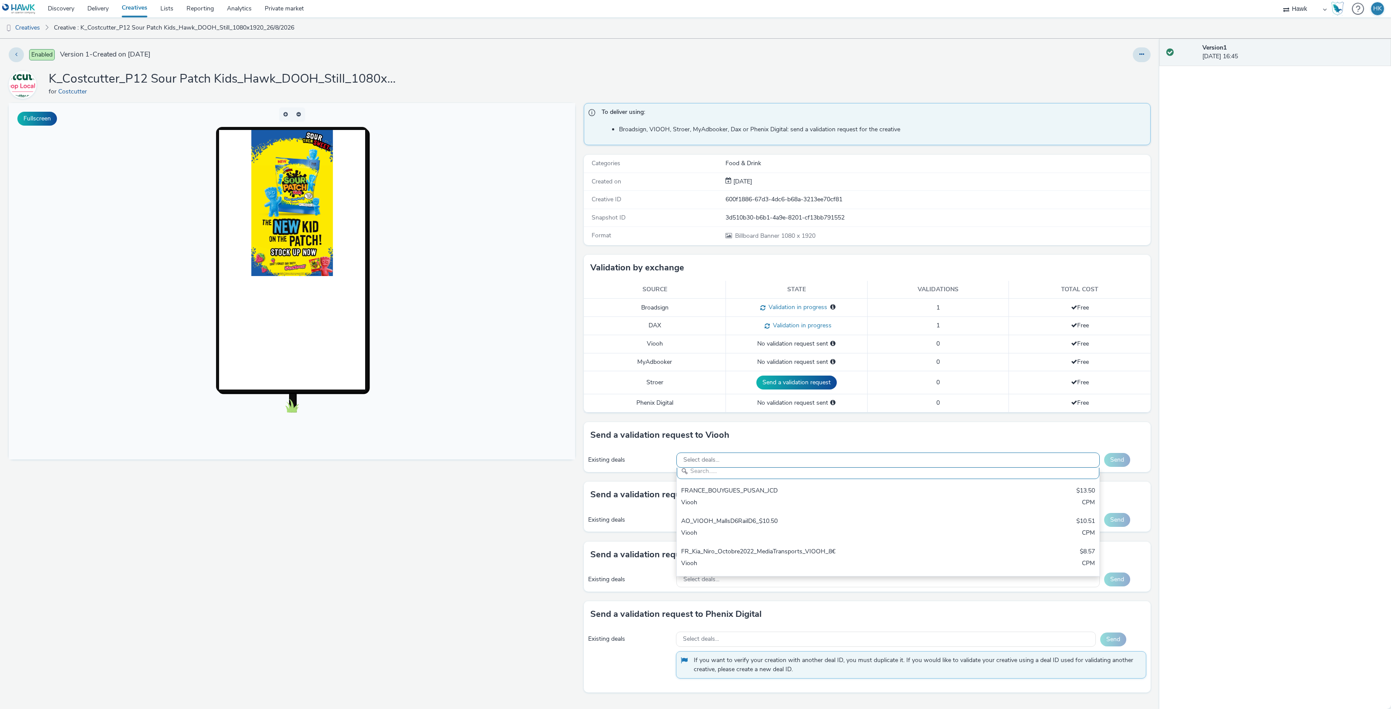
paste input "AO_JCDecaux_D6s_2025"
type input "AO_JCDecaux_D6s_2025"
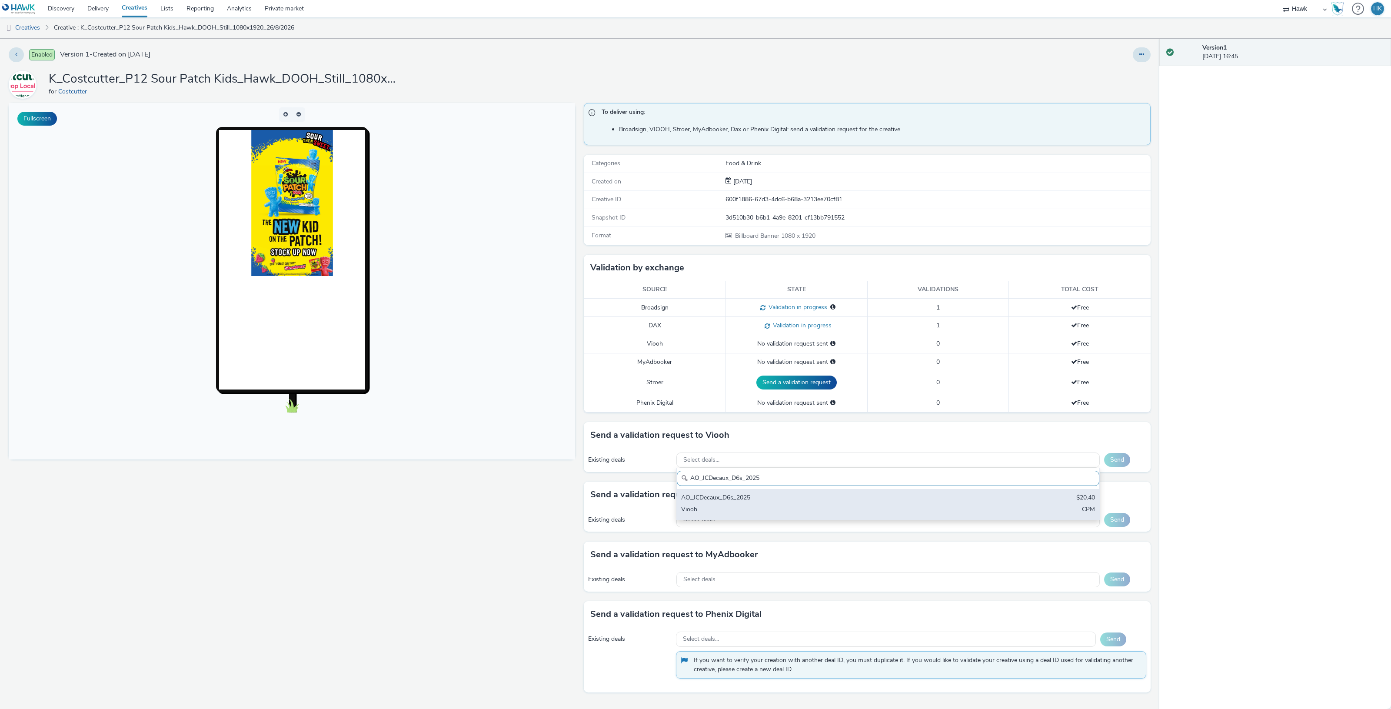
drag, startPoint x: 724, startPoint y: 464, endPoint x: 730, endPoint y: 492, distance: 29.2
click at [730, 468] on div "Select deals... AO_JCDecaux_D6s_2025 AO_JCDecaux_D6s_2025 $20.40 Viooh CPM" at bounding box center [889, 460] width 424 height 15
click at [731, 501] on div "AO_JCDecaux_D6s_2025" at bounding box center [818, 499] width 274 height 10
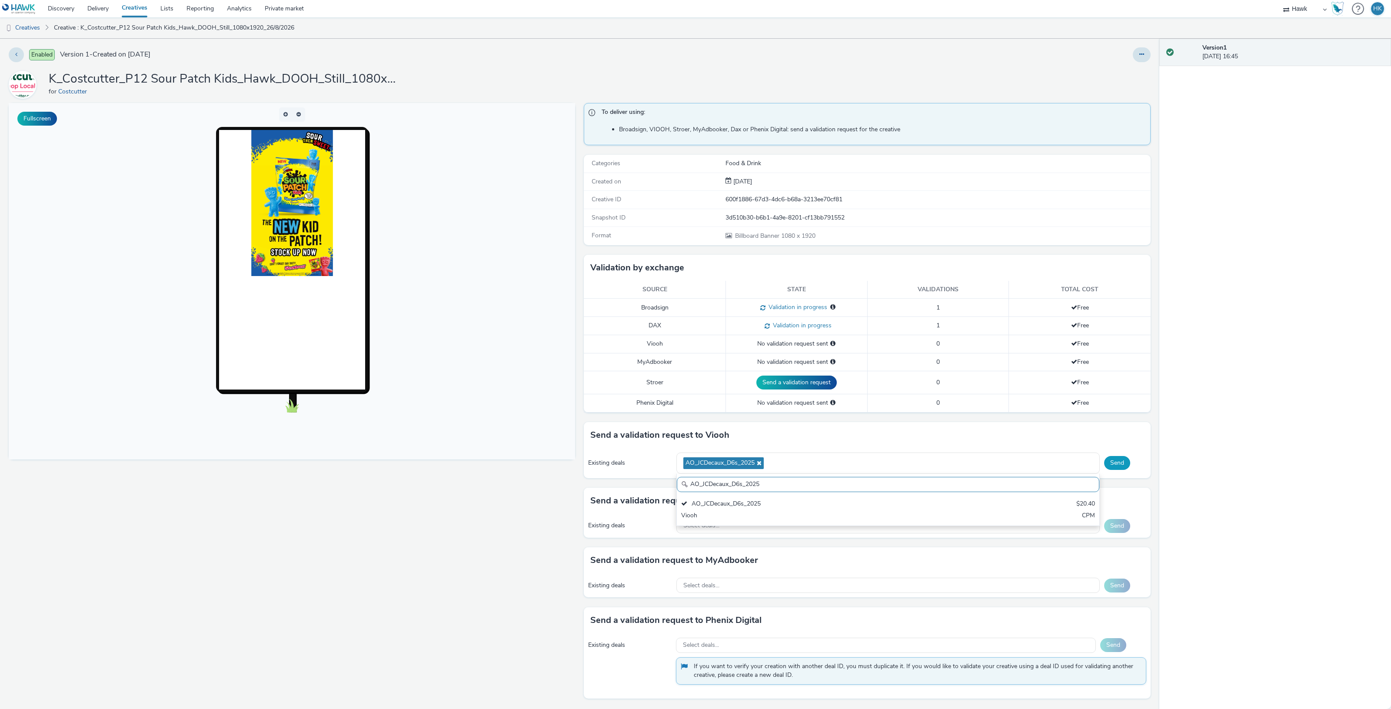
click at [1105, 466] on button "Send" at bounding box center [1117, 463] width 26 height 14
click at [721, 522] on div "Select deals..." at bounding box center [889, 520] width 424 height 15
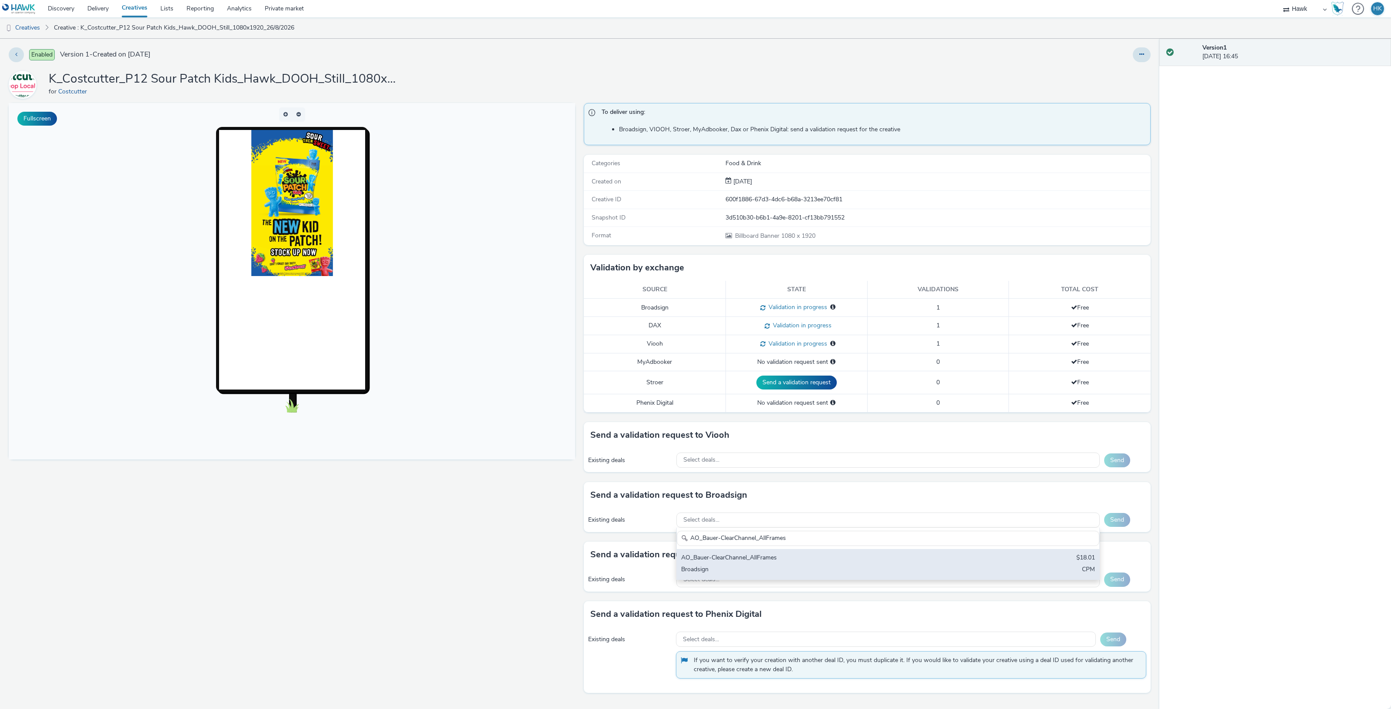
type input "AO_Bauer-ClearChannel_AllFrames"
drag, startPoint x: 755, startPoint y: 559, endPoint x: 899, endPoint y: 544, distance: 144.8
click at [749, 555] on div "AO_Bauer-ClearChannel_AllFrames" at bounding box center [818, 559] width 274 height 10
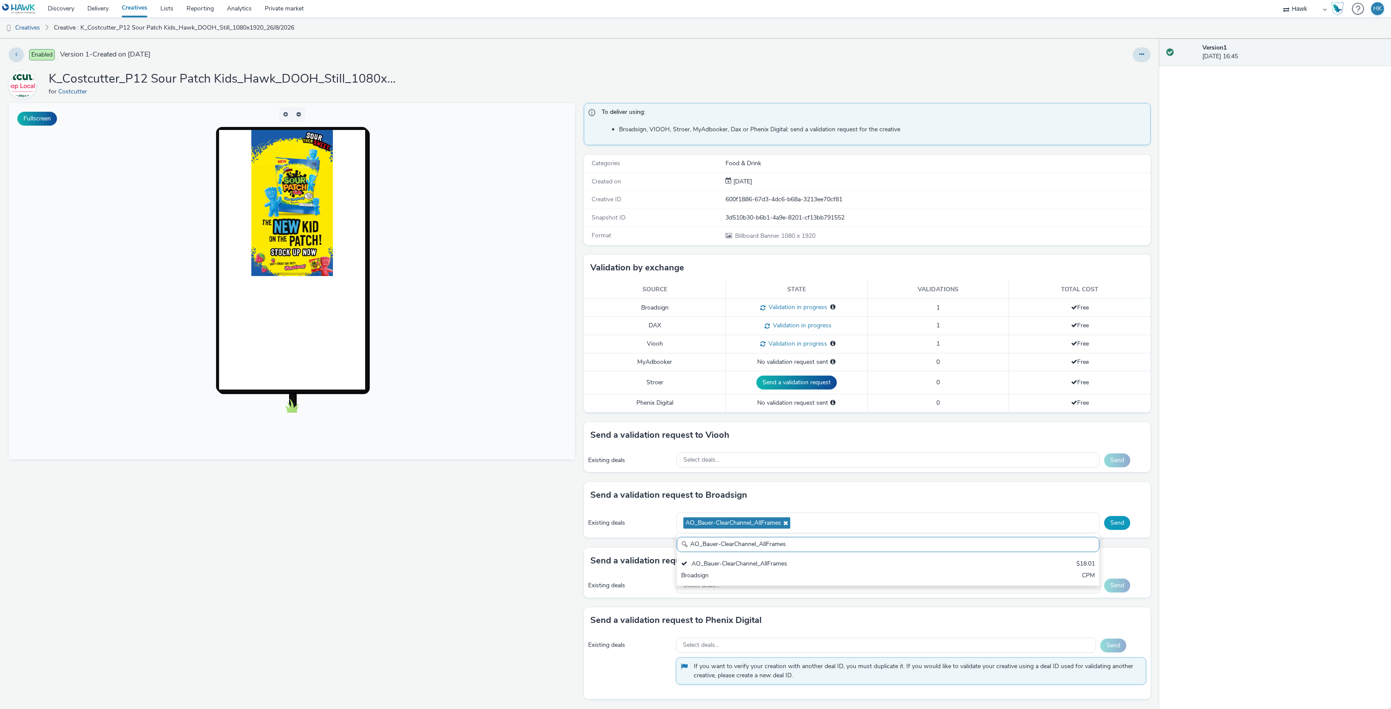
click at [1105, 528] on button "Send" at bounding box center [1117, 523] width 26 height 14
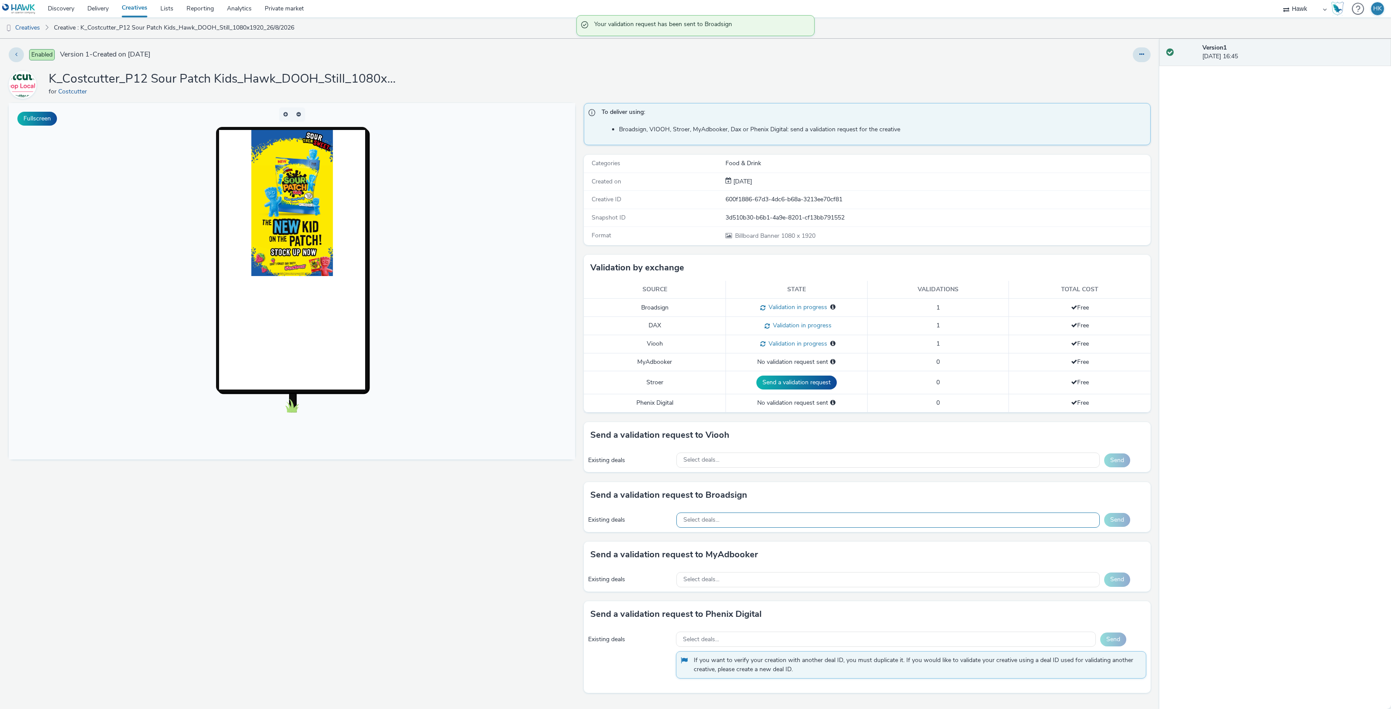
click at [751, 522] on div "Select deals..." at bounding box center [889, 520] width 424 height 15
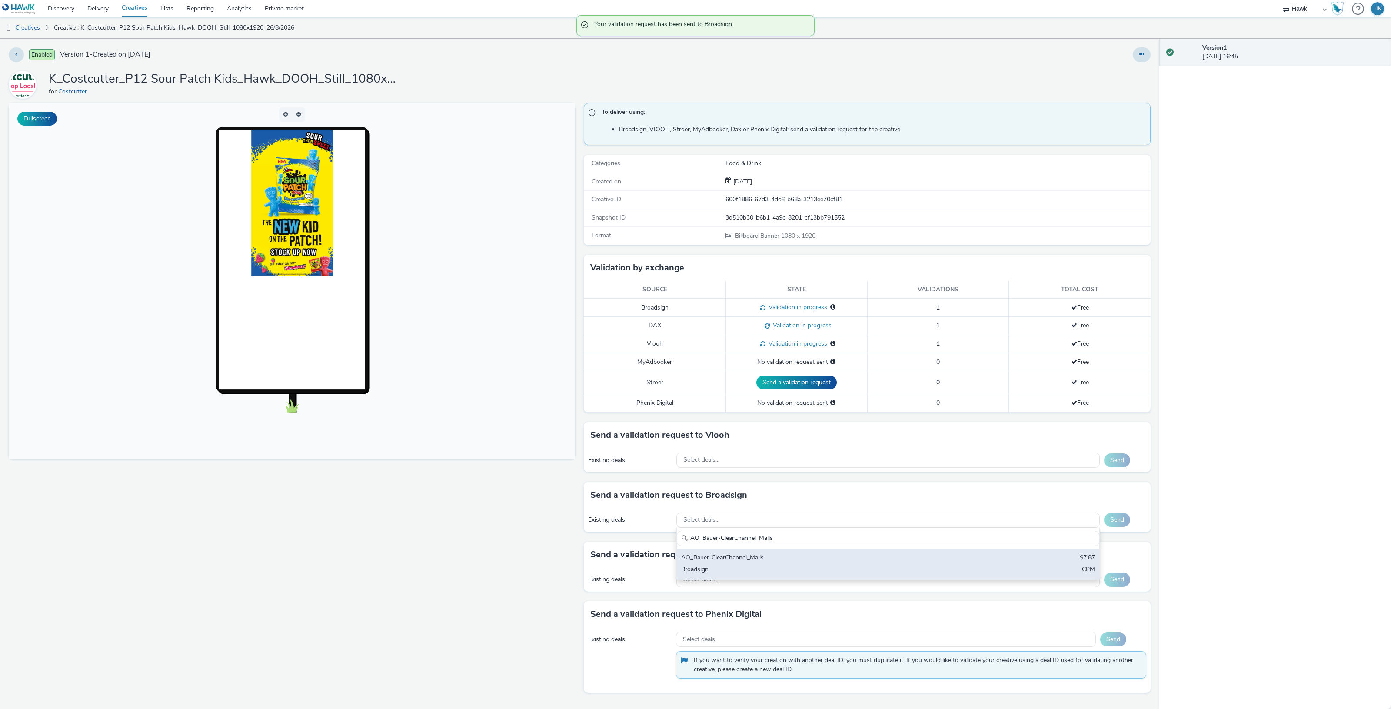
type input "AO_Bauer-ClearChannel_Malls"
drag, startPoint x: 771, startPoint y: 560, endPoint x: 1041, endPoint y: 538, distance: 271.4
click at [771, 560] on div "AO_Bauer-ClearChannel_Malls" at bounding box center [818, 559] width 274 height 10
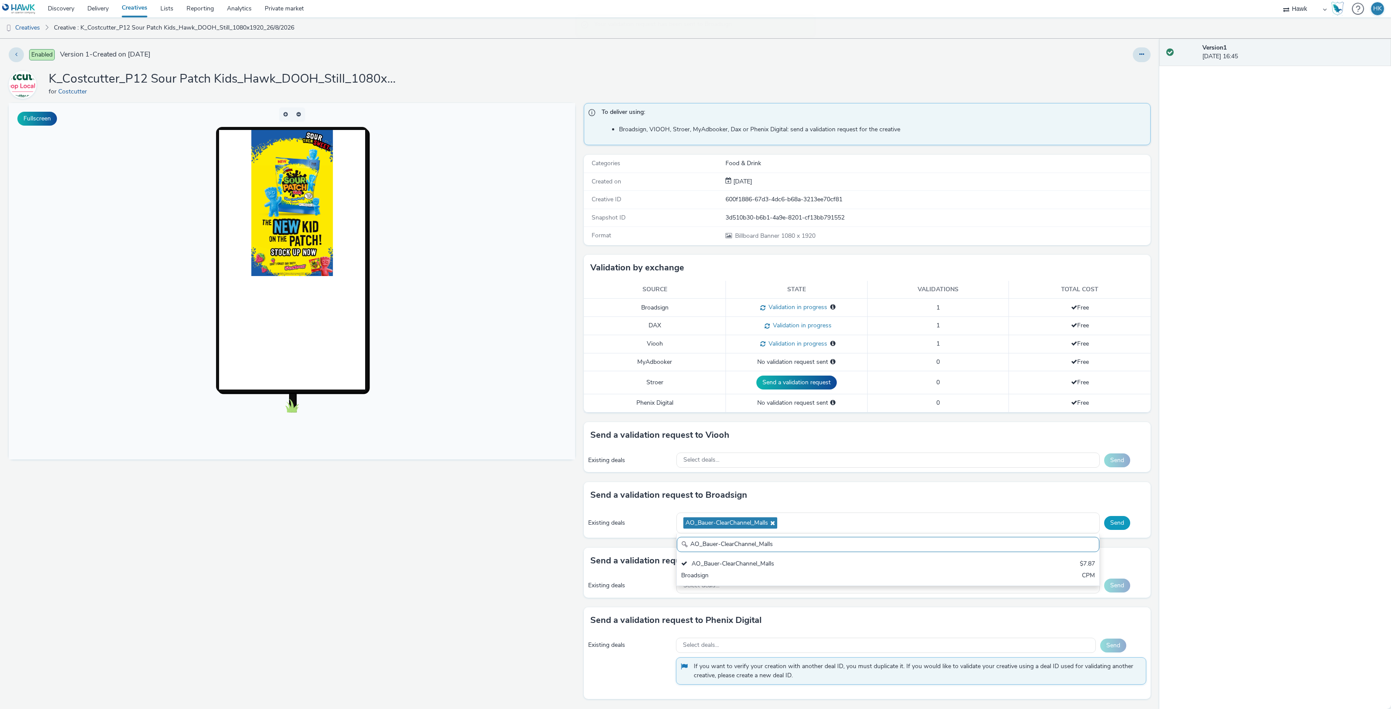
click at [1106, 529] on button "Send" at bounding box center [1117, 523] width 26 height 14
click at [755, 461] on div "Select deals..." at bounding box center [889, 460] width 424 height 15
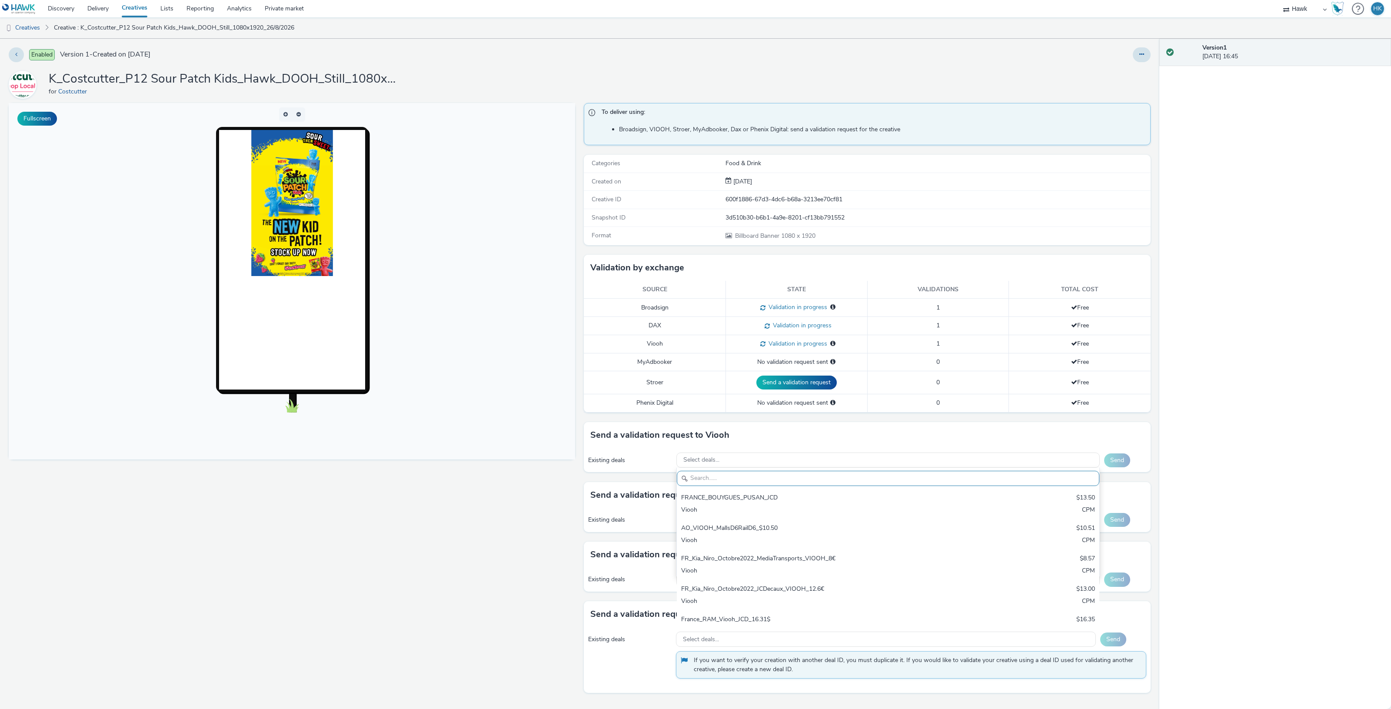
paste input "AO_JCDecaux_D6s_2025"
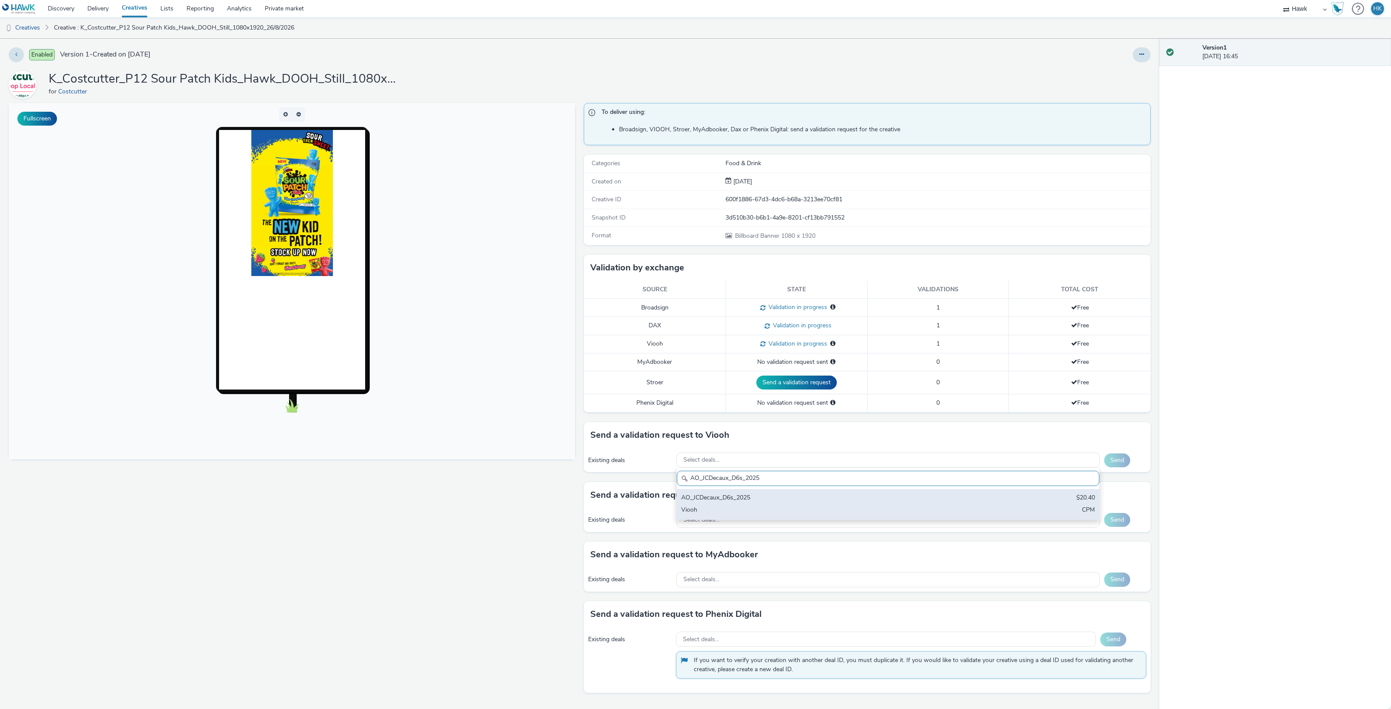
type input "AO_JCDecaux_D6s_2025"
drag, startPoint x: 766, startPoint y: 501, endPoint x: 1080, endPoint y: 496, distance: 313.6
click at [767, 501] on div "AO_JCDecaux_D6s_2025" at bounding box center [818, 499] width 274 height 10
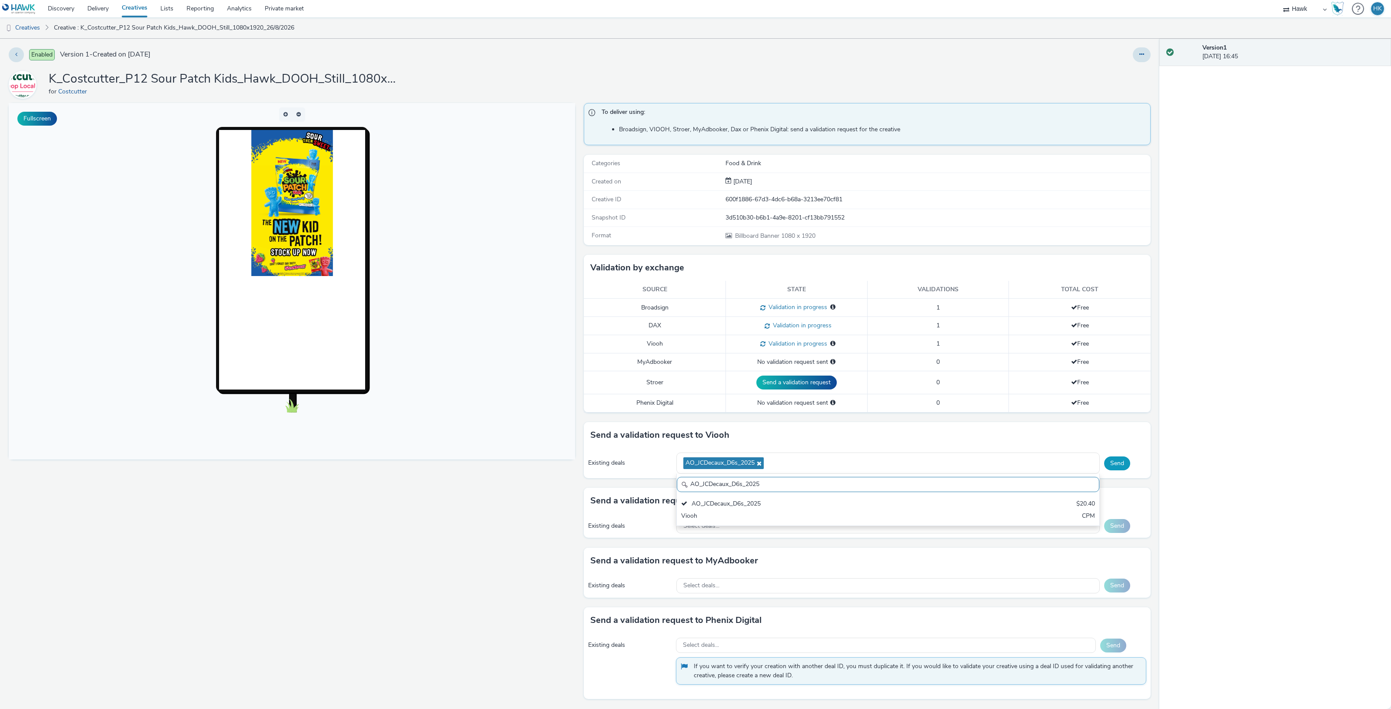
click at [1104, 469] on button "Send" at bounding box center [1117, 464] width 26 height 14
click at [753, 464] on div "Select deals..." at bounding box center [889, 460] width 424 height 15
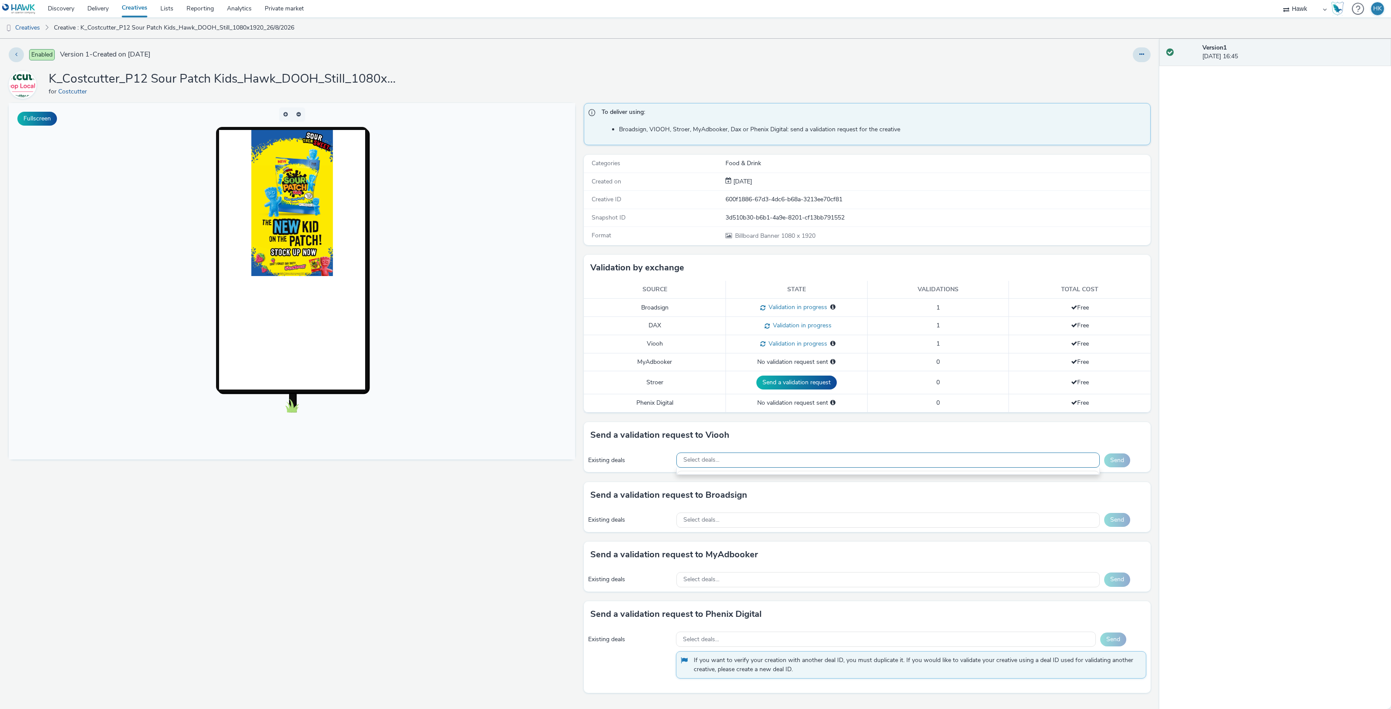
scroll to position [10, 0]
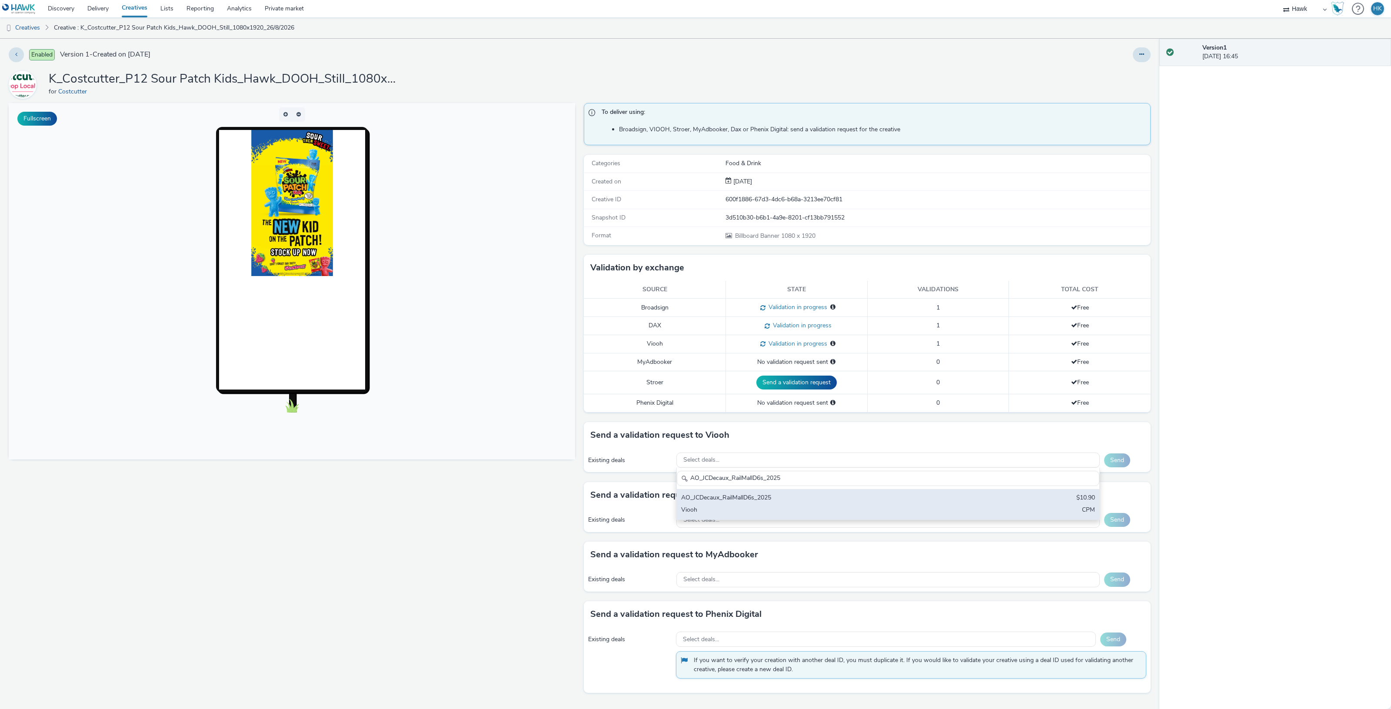
type input "AO_JCDecaux_RailMallD6s_2025"
click at [770, 494] on div "AO_JCDecaux_RailMallD6s_2025" at bounding box center [818, 499] width 274 height 10
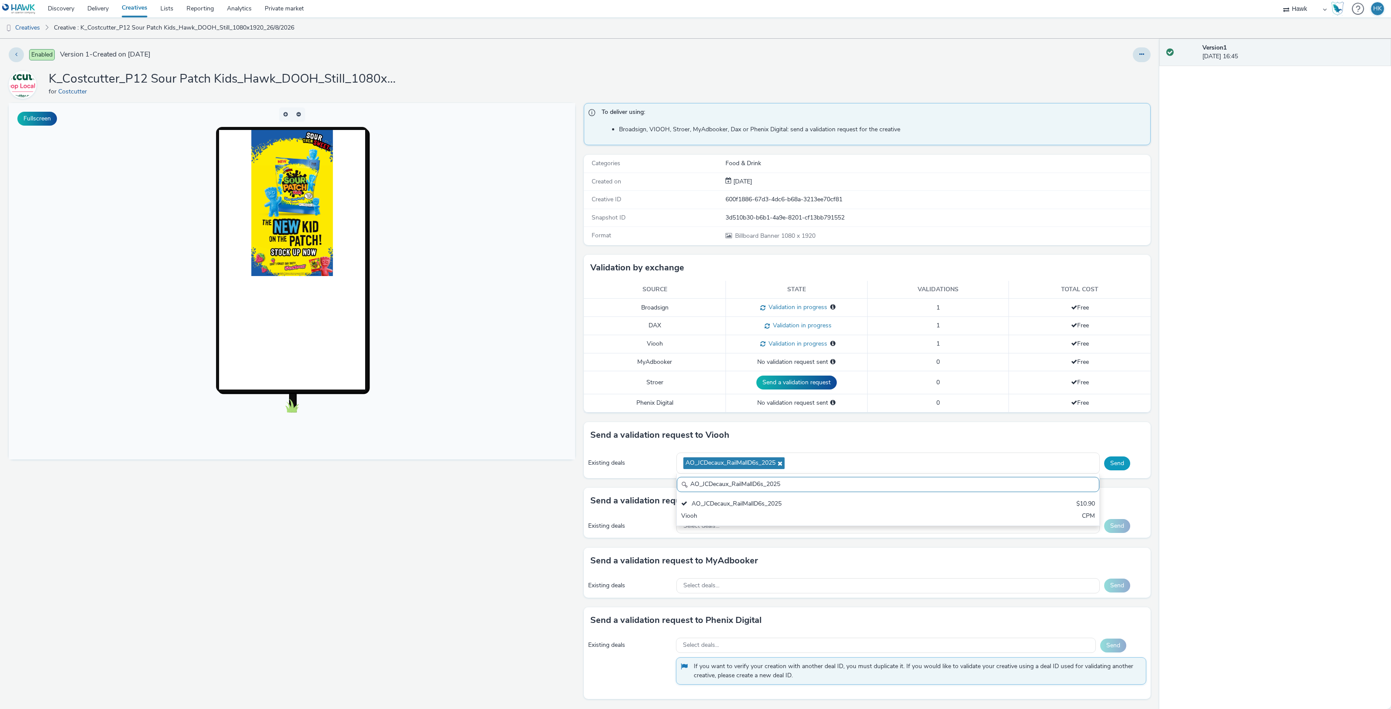
drag, startPoint x: 1107, startPoint y: 465, endPoint x: 1101, endPoint y: 464, distance: 6.2
click at [1107, 464] on button "Send" at bounding box center [1117, 464] width 26 height 14
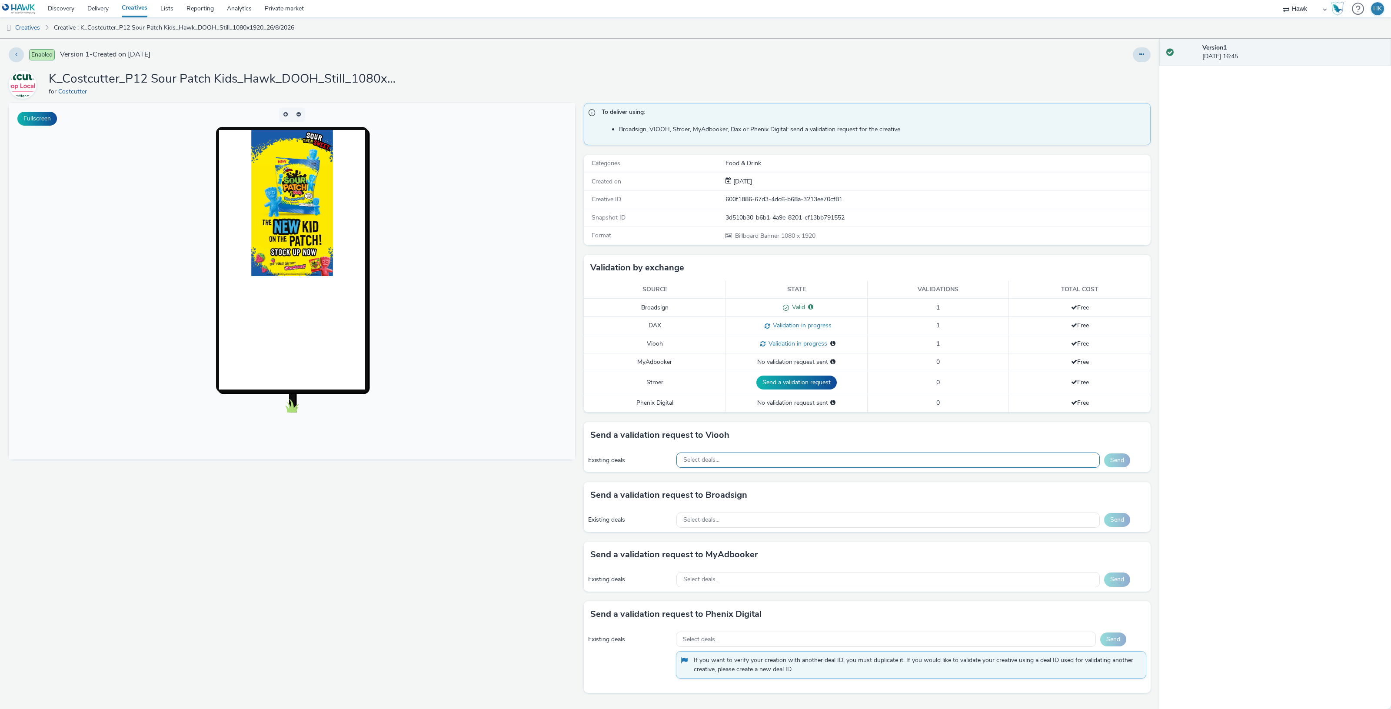
click at [705, 466] on div "Select deals..." at bounding box center [889, 460] width 424 height 15
paste input "AO_JCDecaux_LFD48s_2025"
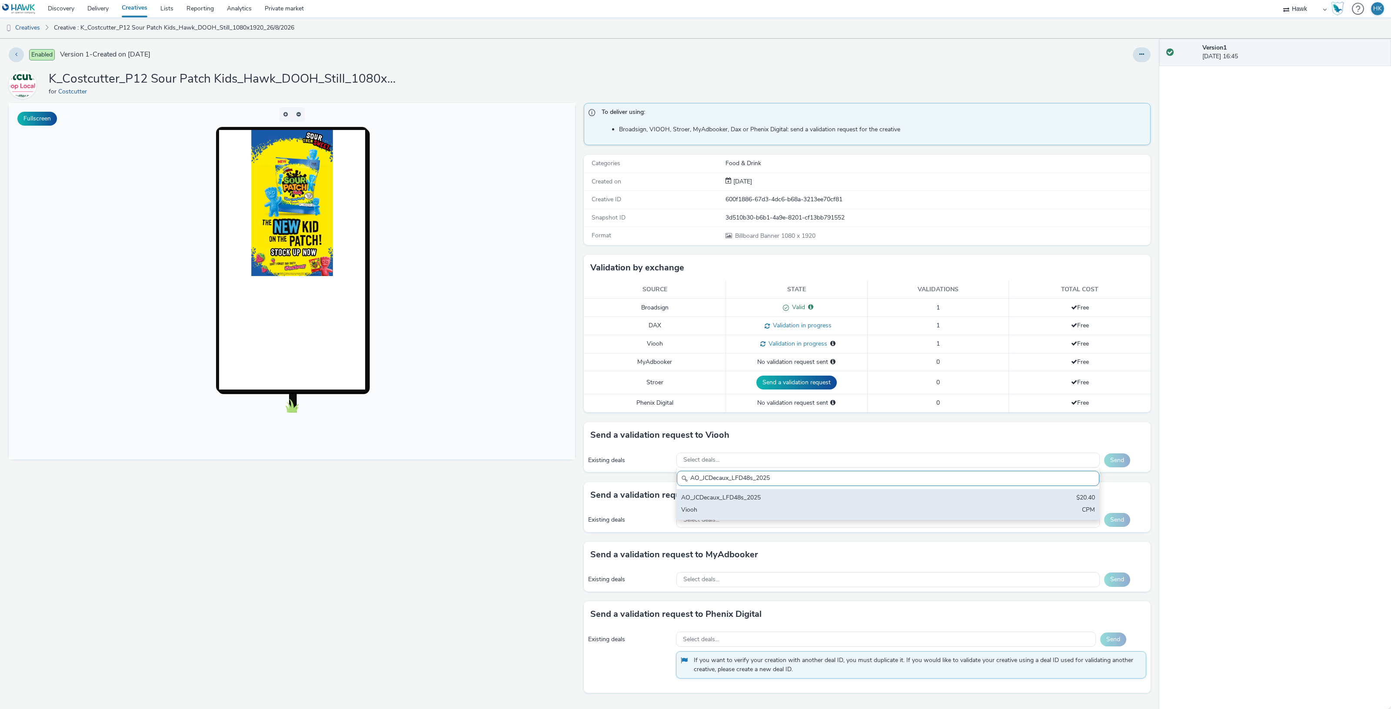
type input "AO_JCDecaux_LFD48s_2025"
click at [738, 503] on div "AO_JCDecaux_LFD48s_2025" at bounding box center [818, 499] width 274 height 10
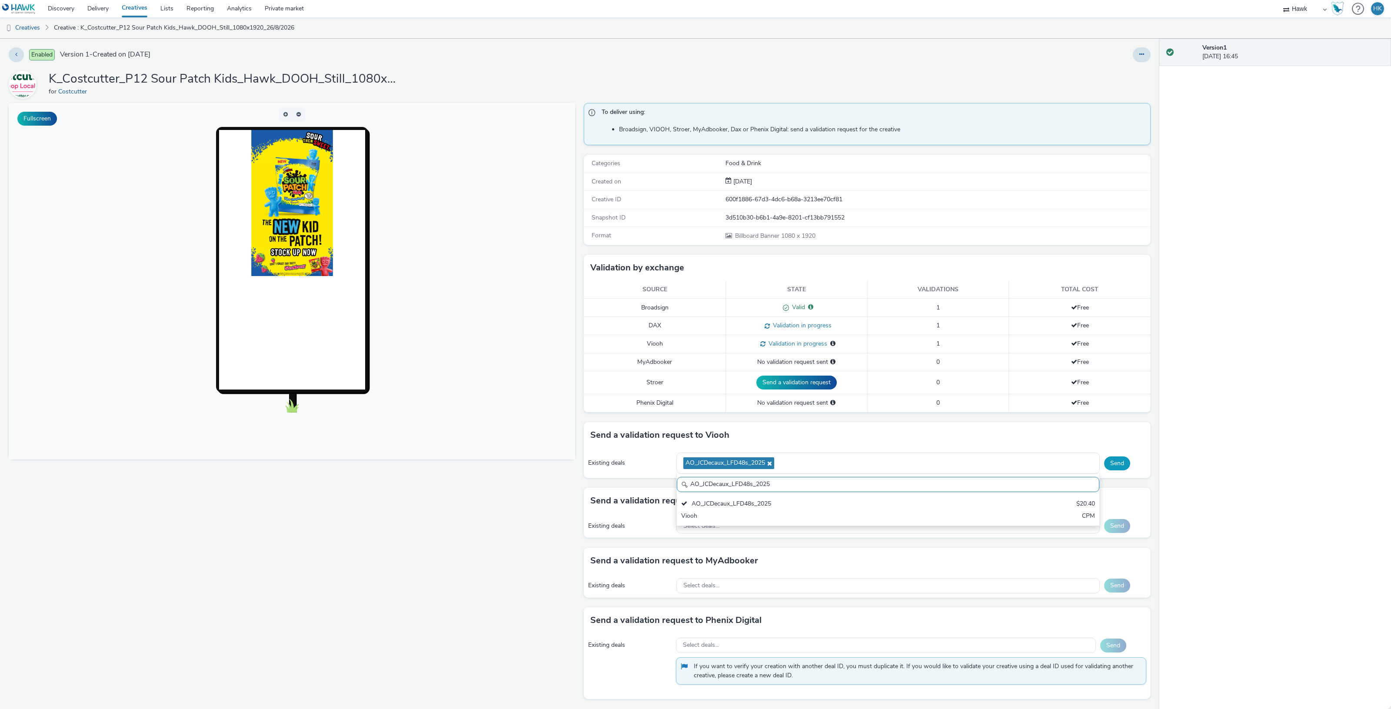
click at [1104, 463] on button "Send" at bounding box center [1117, 464] width 26 height 14
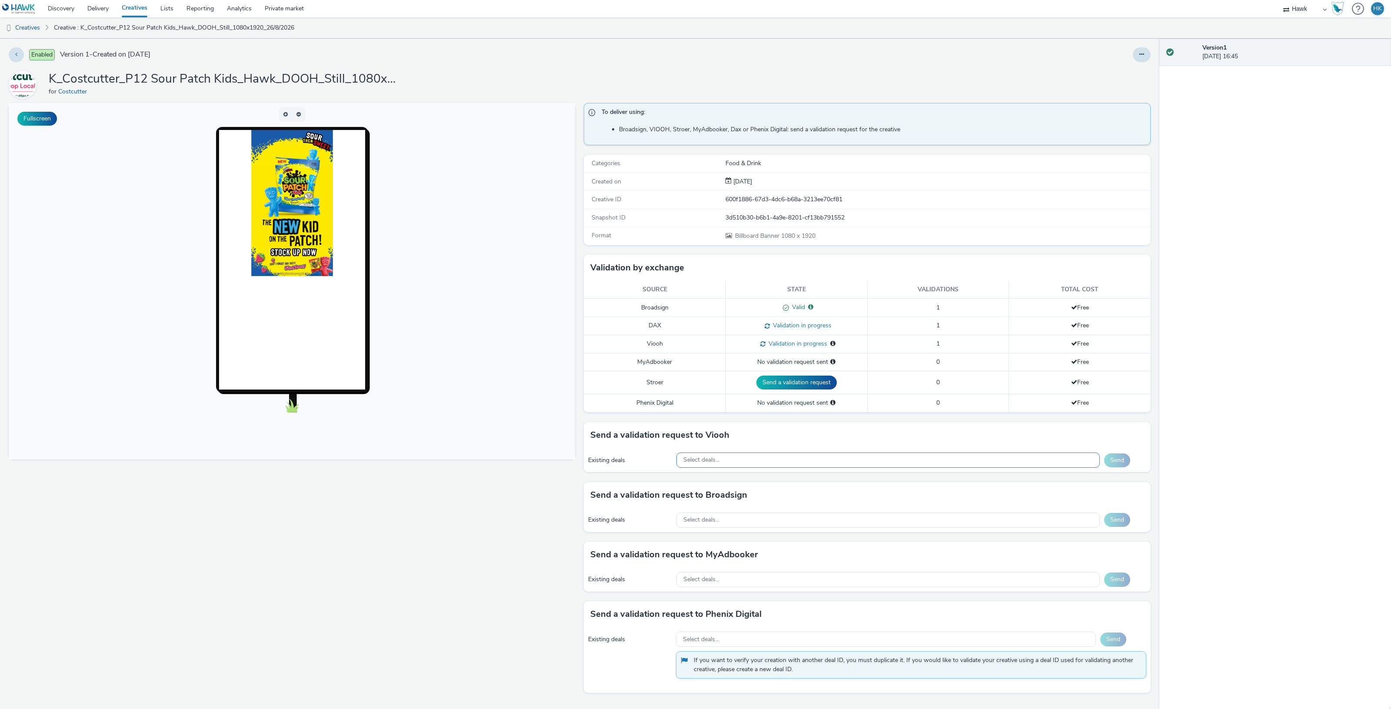
click at [779, 458] on div "Select deals..." at bounding box center [889, 460] width 424 height 15
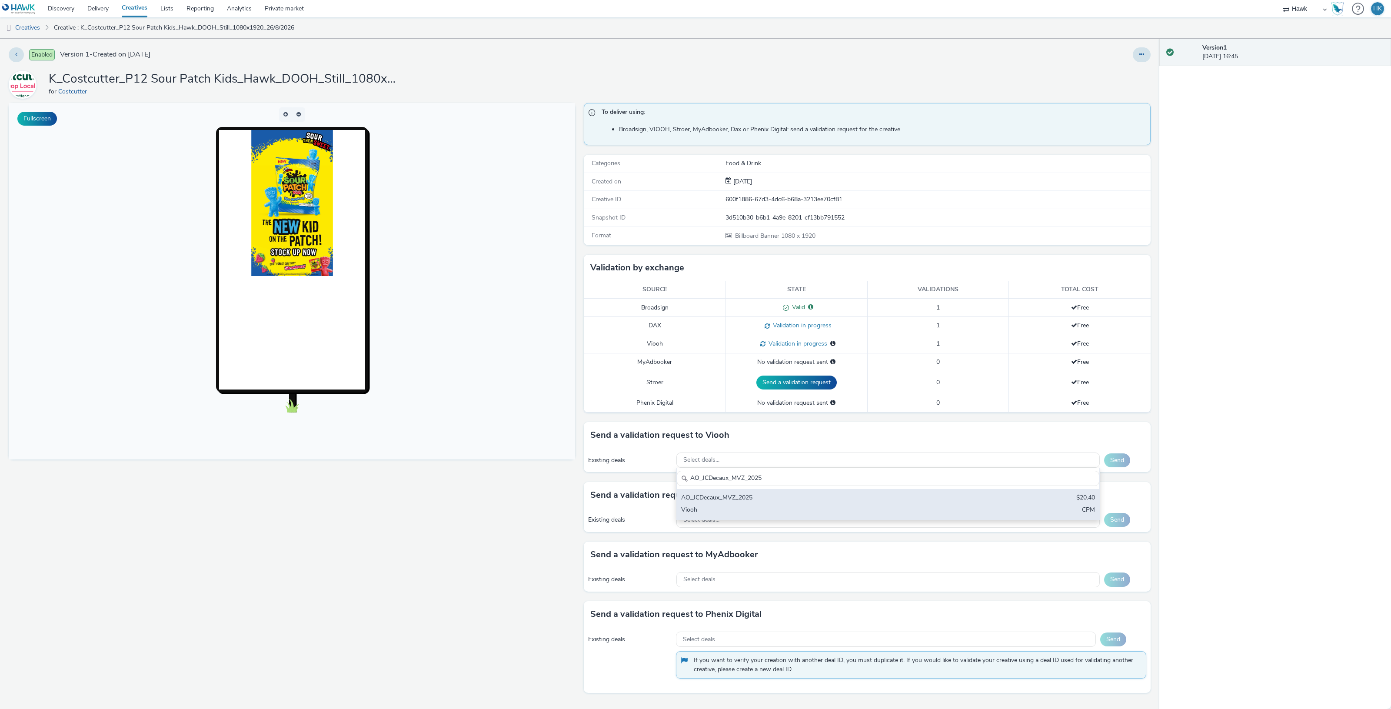
type input "AO_JCDecaux_MVZ_2025"
click at [785, 503] on div "AO_JCDecaux_MVZ_2025" at bounding box center [818, 499] width 274 height 10
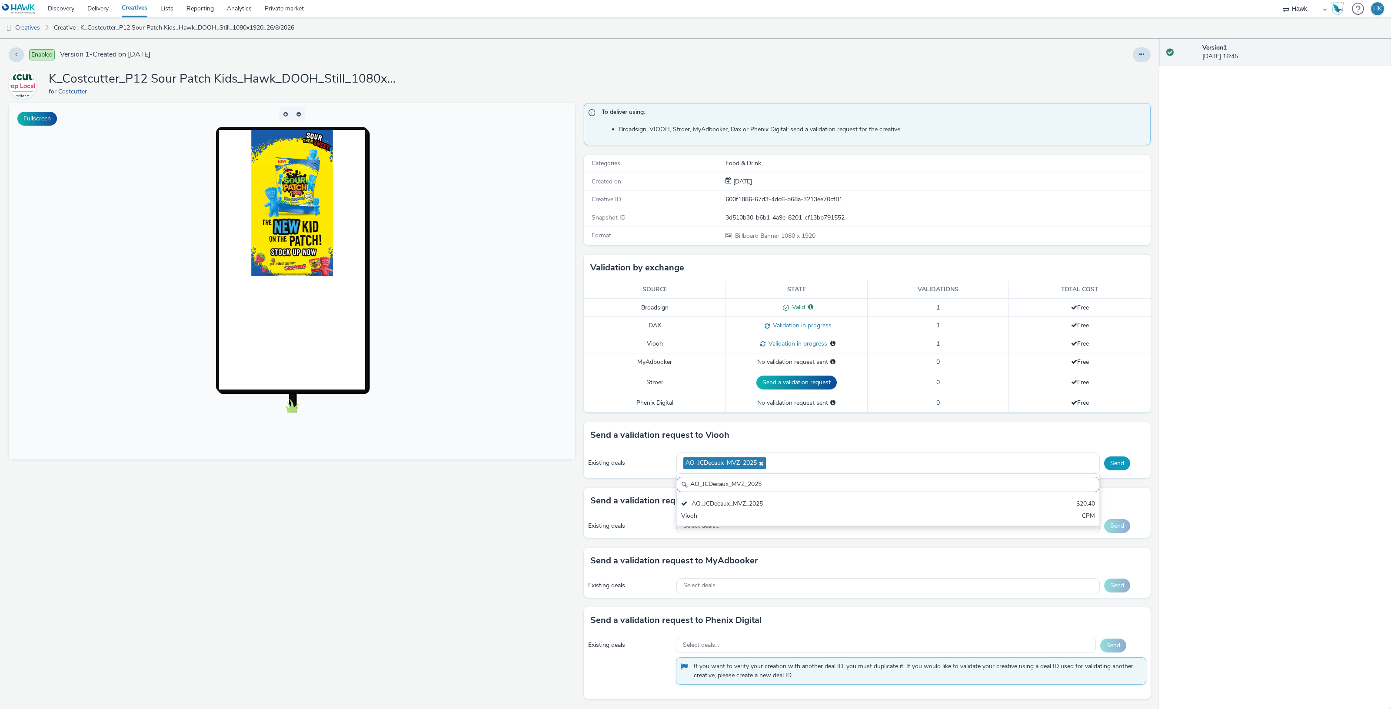
click at [1104, 462] on button "Send" at bounding box center [1117, 464] width 26 height 14
